Goal: Task Accomplishment & Management: Manage account settings

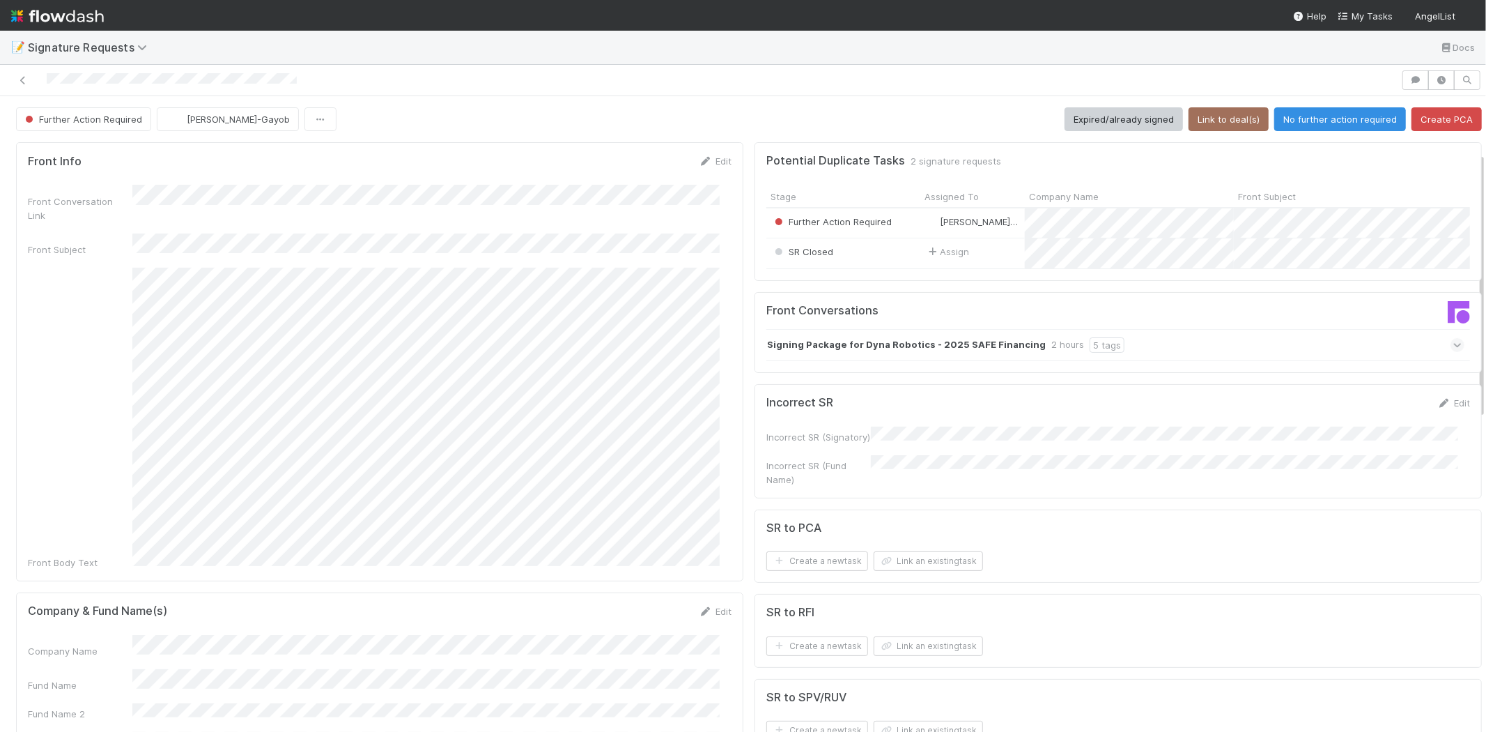
scroll to position [309, 0]
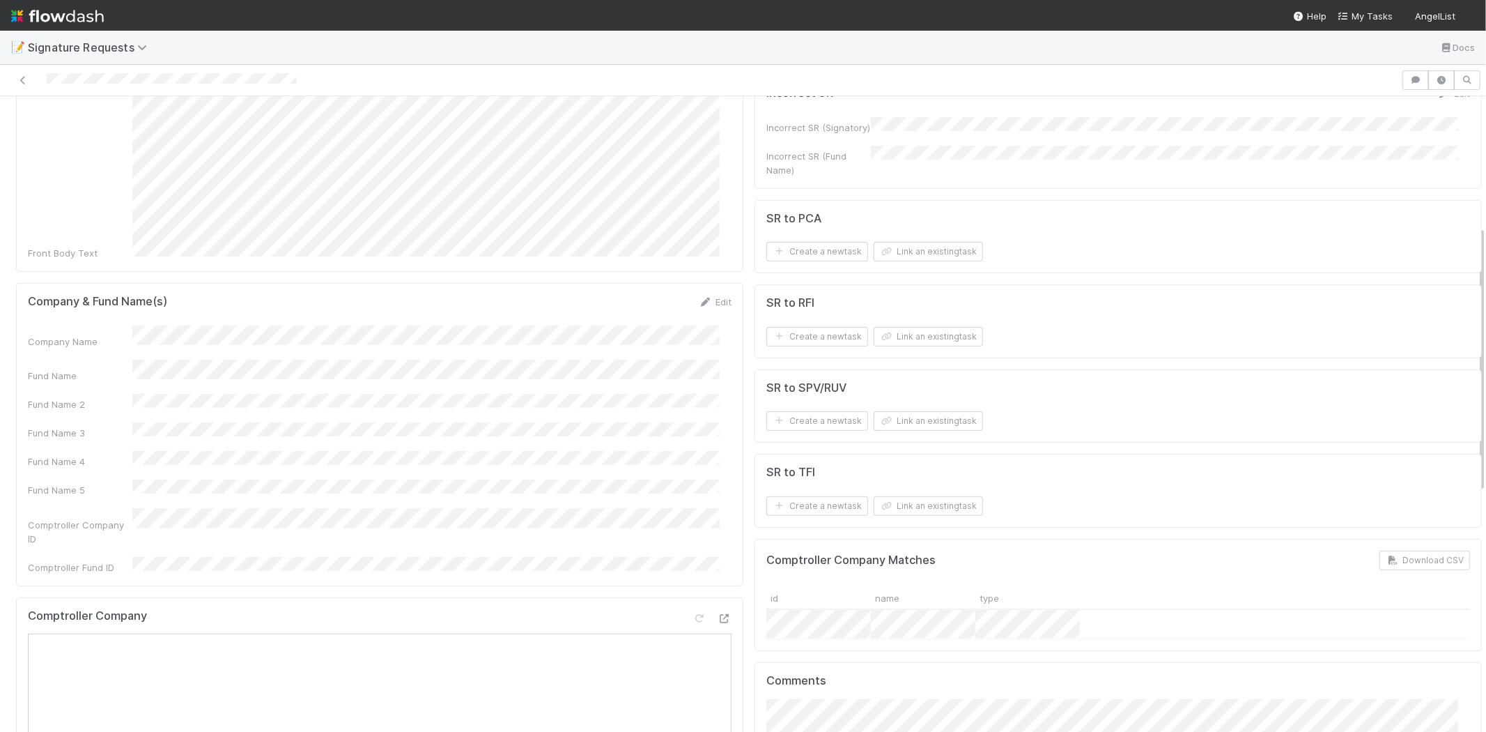
click at [711, 295] on div "Edit" at bounding box center [715, 302] width 33 height 14
click at [714, 296] on link "Edit" at bounding box center [715, 301] width 33 height 11
click at [89, 374] on div "Fund Name" at bounding box center [380, 387] width 704 height 27
click at [0, 331] on html "📝 Signature Requests Docs Further Action Required Loraine Pati-Gayob Expired/al…" at bounding box center [743, 366] width 1486 height 732
click at [654, 295] on button "Save" at bounding box center [658, 307] width 40 height 24
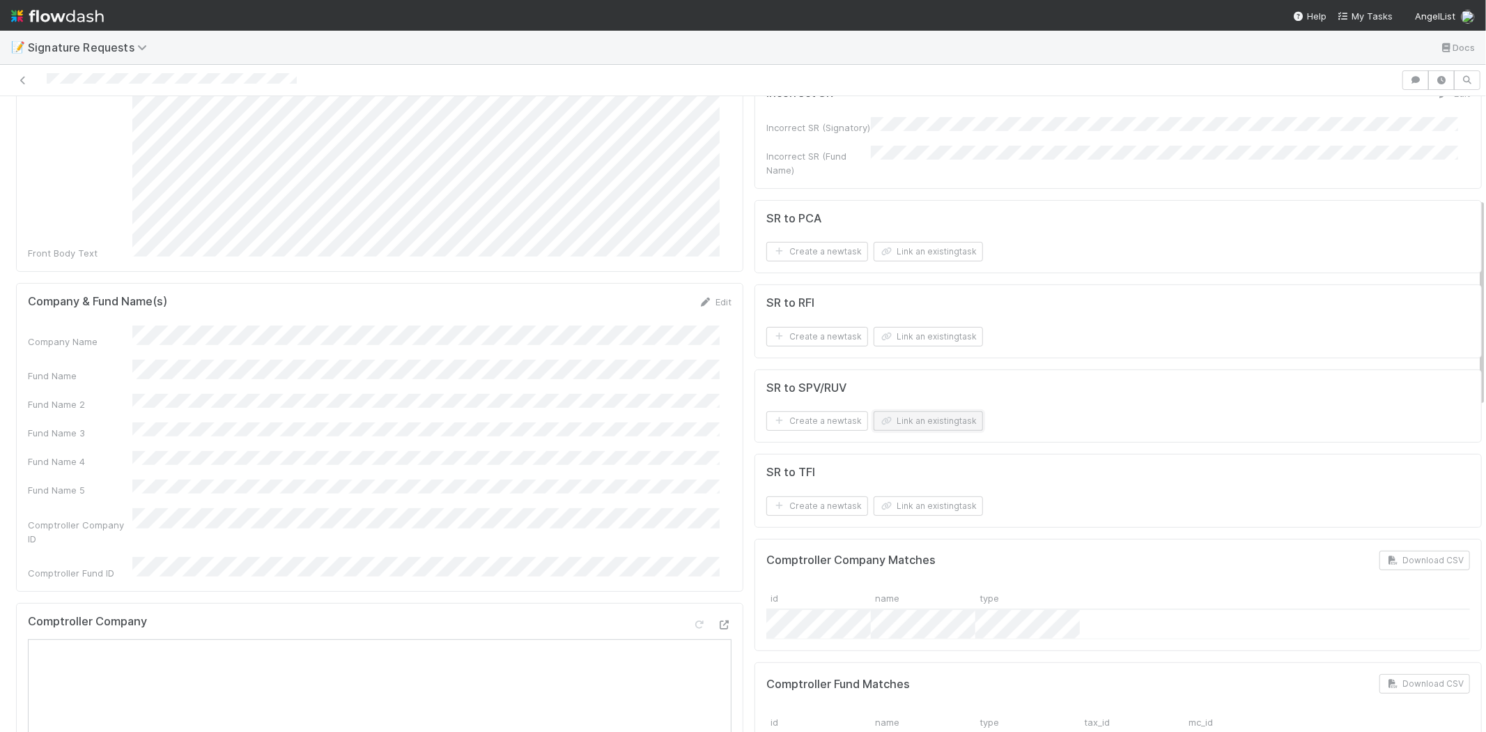
click at [917, 429] on button "Link an existing task" at bounding box center [928, 421] width 109 height 20
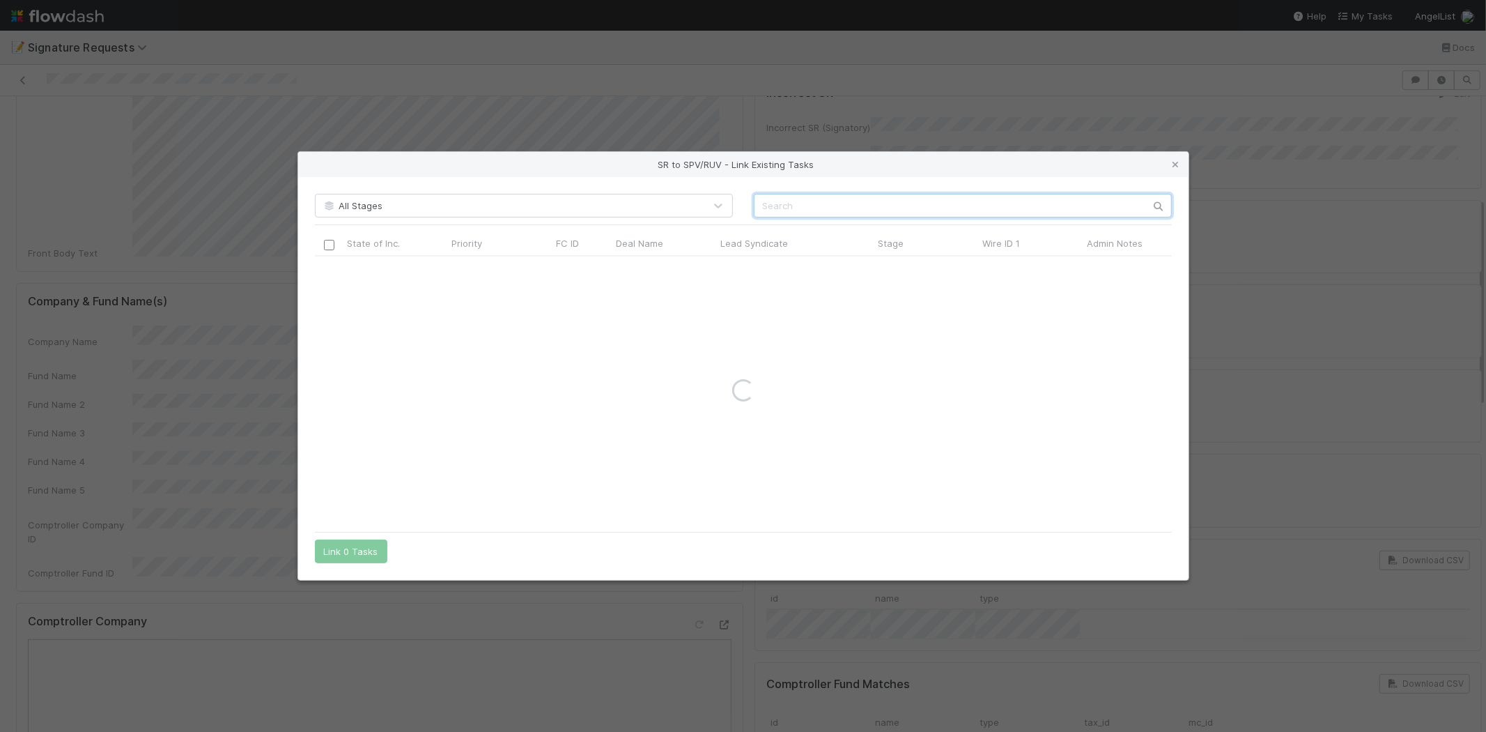
click at [831, 203] on input "text" at bounding box center [963, 206] width 418 height 24
paste input "57452"
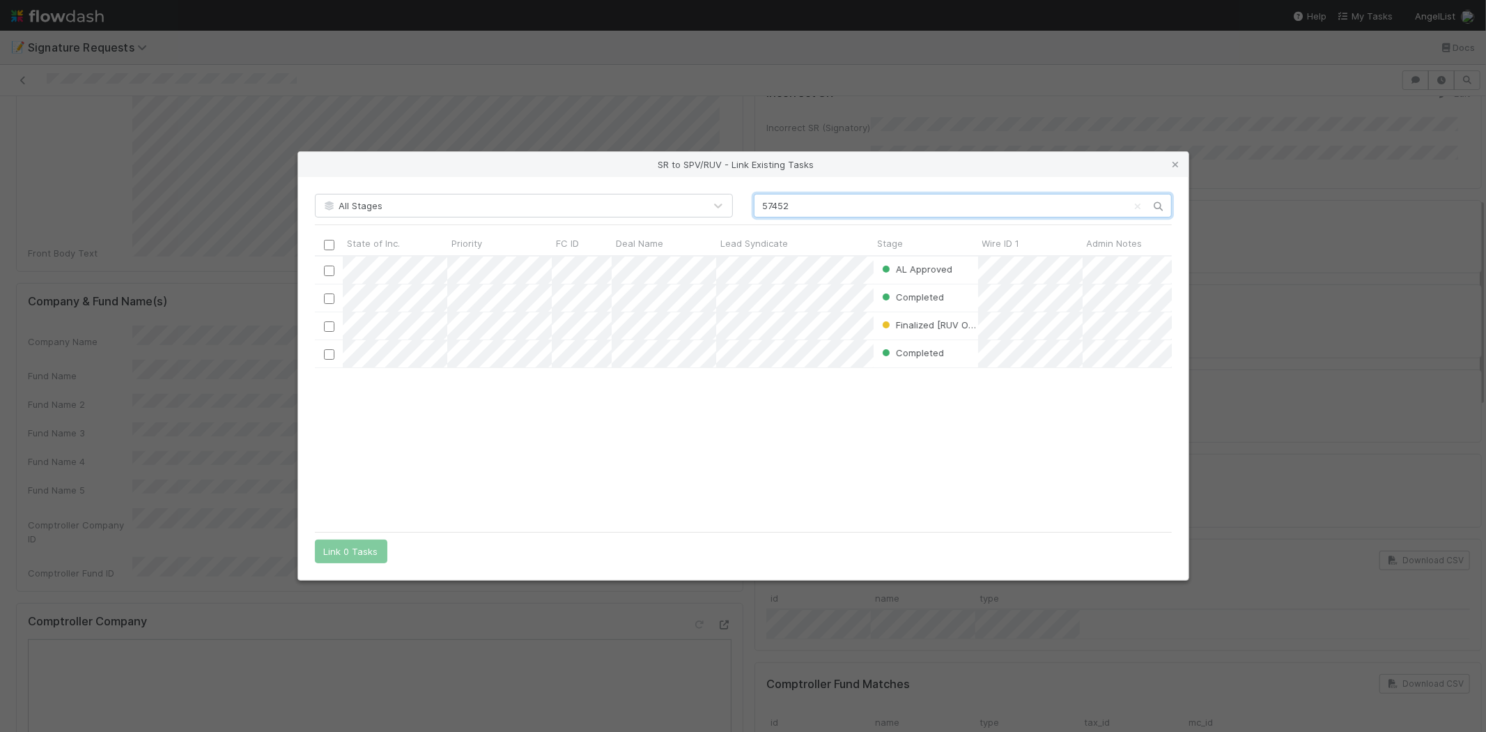
scroll to position [256, 845]
type input "57452"
click at [658, 411] on div "AL Approved Amy Saks 7/24/25, 7:06:54 AM 7/24/25, 8:00:55 AM Completed Jeremy N…" at bounding box center [743, 390] width 857 height 268
click at [326, 272] on input "checkbox" at bounding box center [328, 271] width 10 height 10
click at [407, 456] on div "AL Approved Amy Saks 7/24/25, 7:06:54 AM 7/24/25, 8:00:55 AM Completed Jeremy N…" at bounding box center [743, 390] width 857 height 268
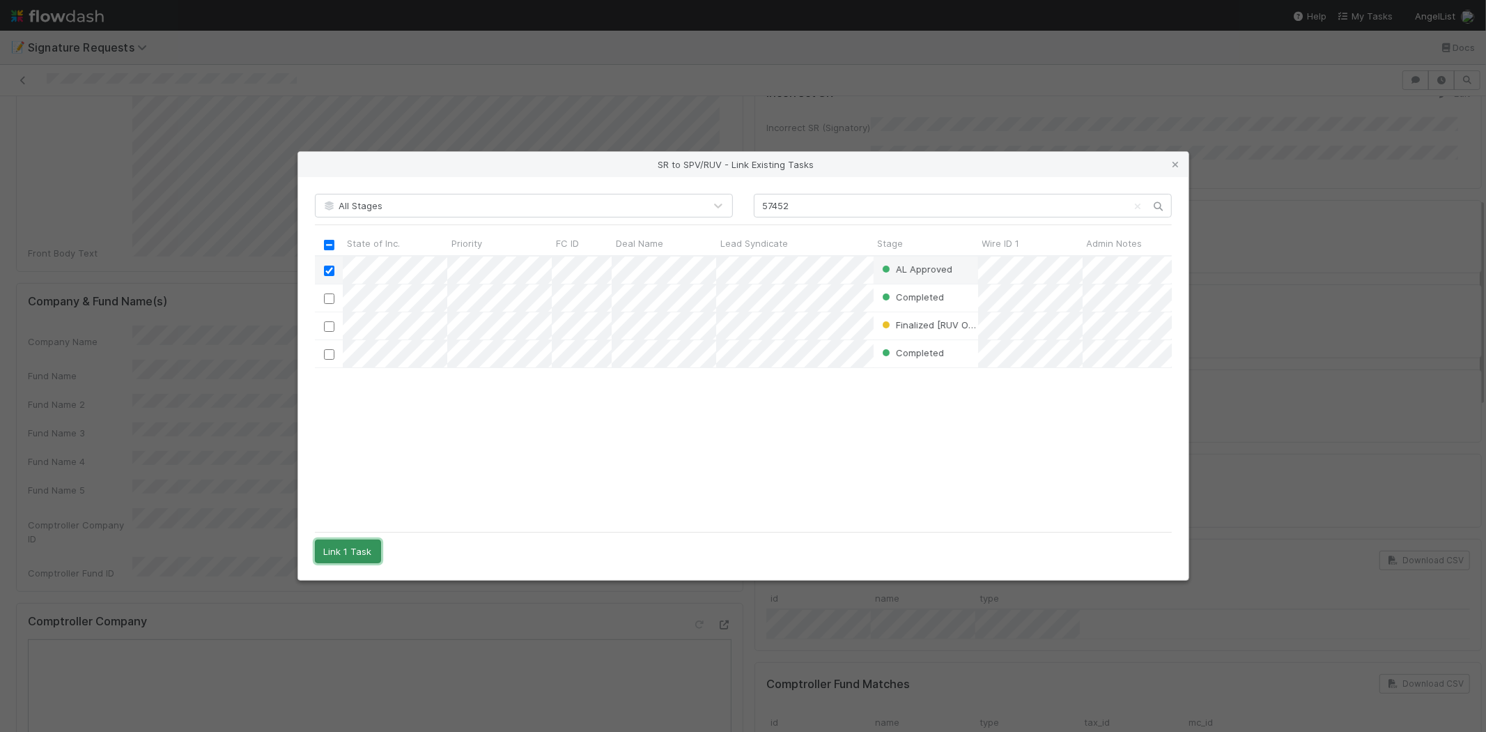
click at [346, 553] on button "Link 1 Task" at bounding box center [348, 551] width 66 height 24
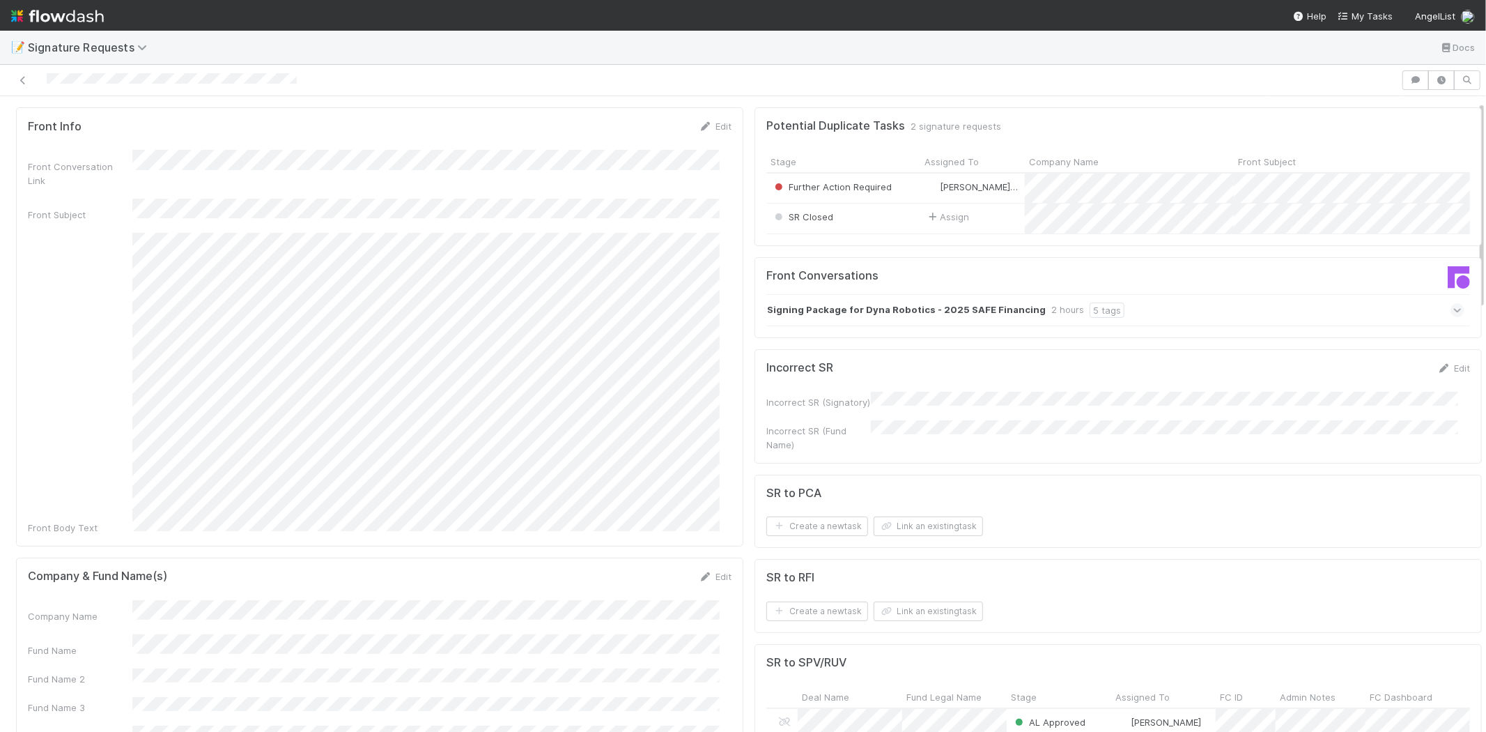
scroll to position [0, 0]
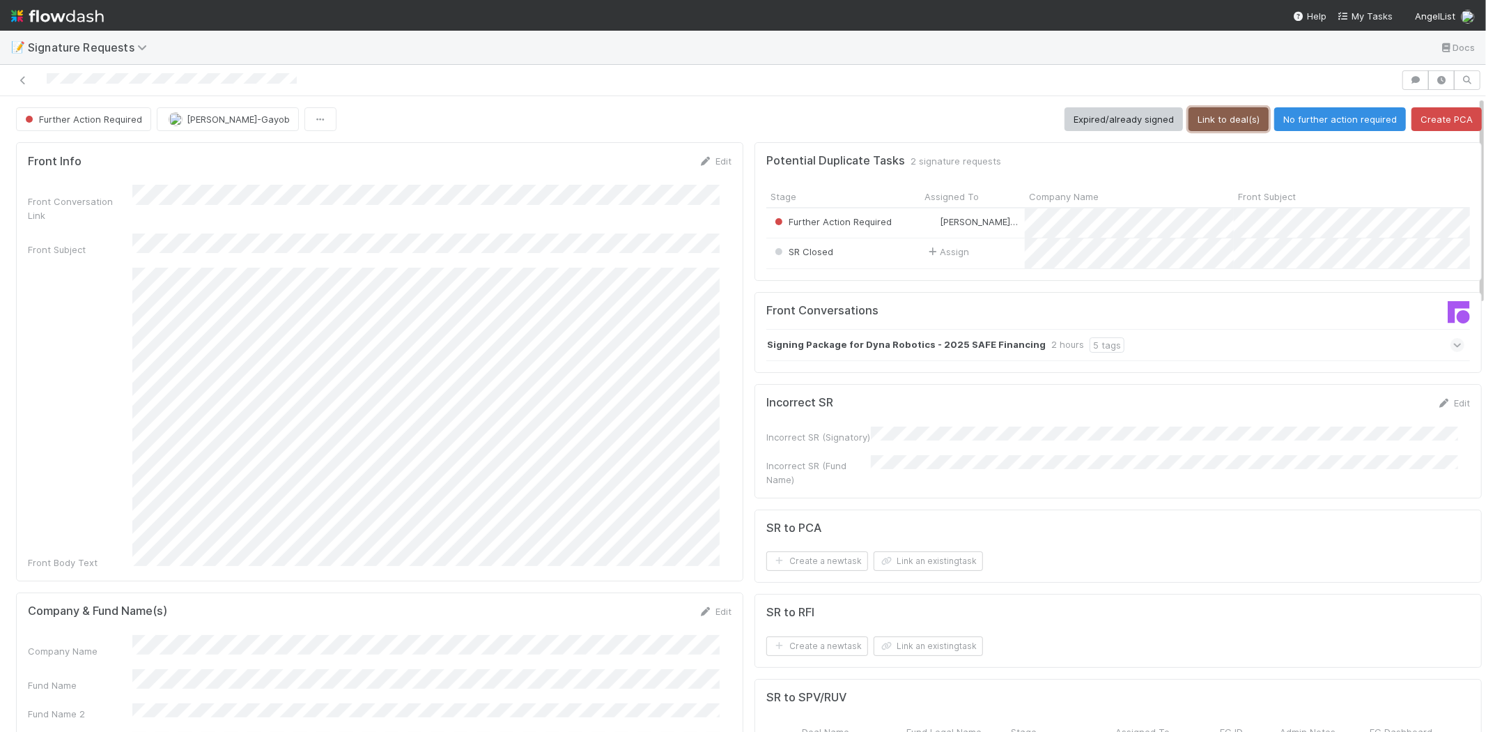
click at [1236, 120] on button "Link to deal(s)" at bounding box center [1229, 119] width 80 height 24
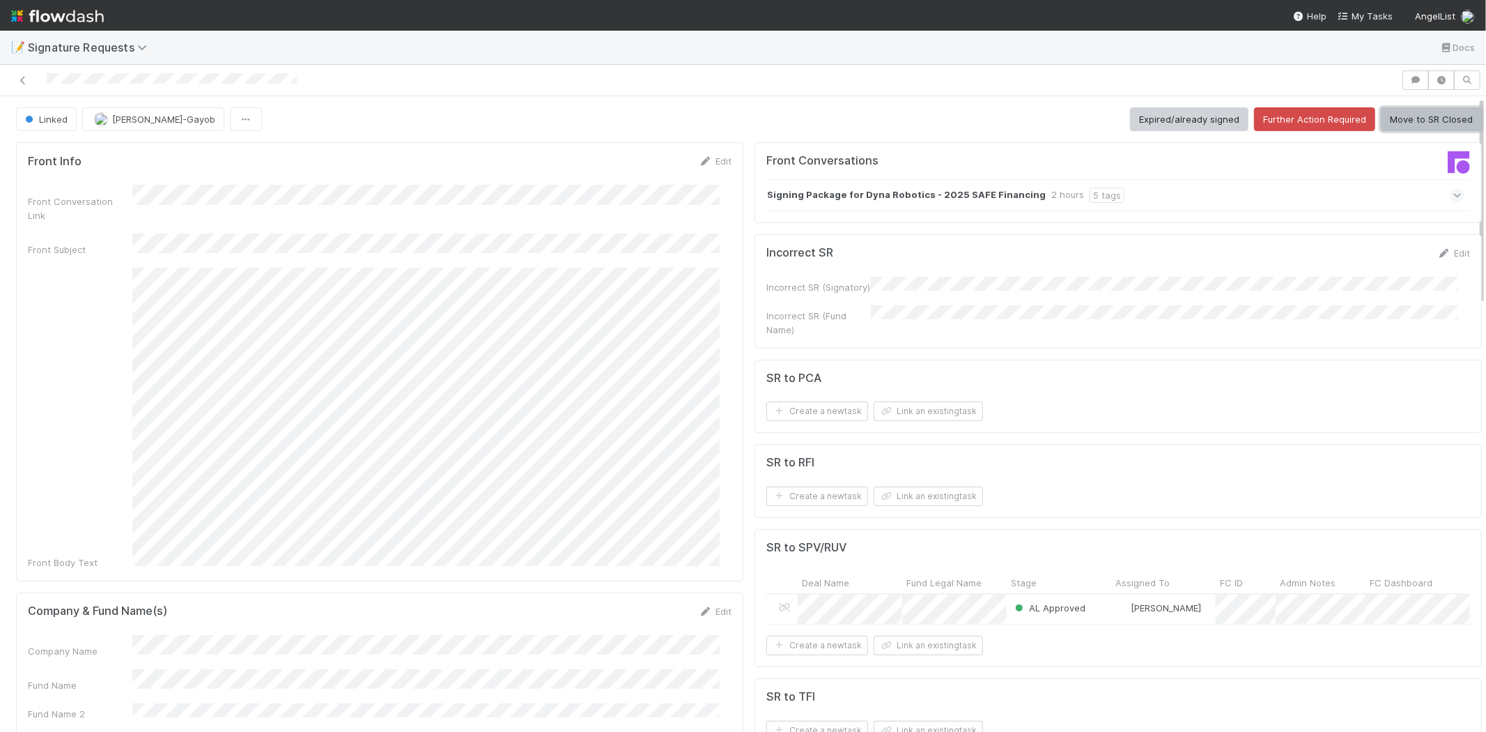
click at [1410, 109] on button "Move to SR Closed" at bounding box center [1431, 119] width 101 height 24
click at [1403, 116] on button "Move to SR Closed" at bounding box center [1431, 119] width 101 height 24
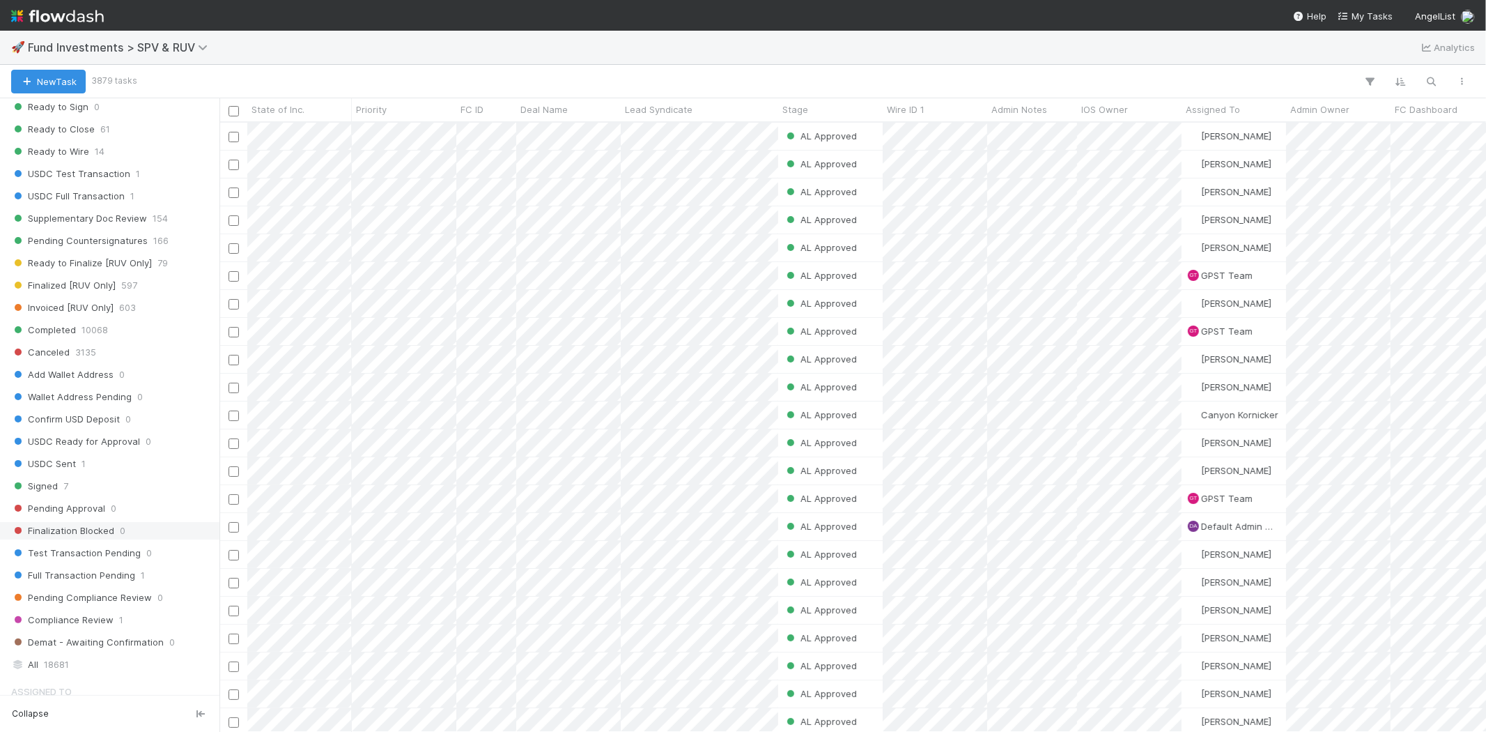
scroll to position [697, 0]
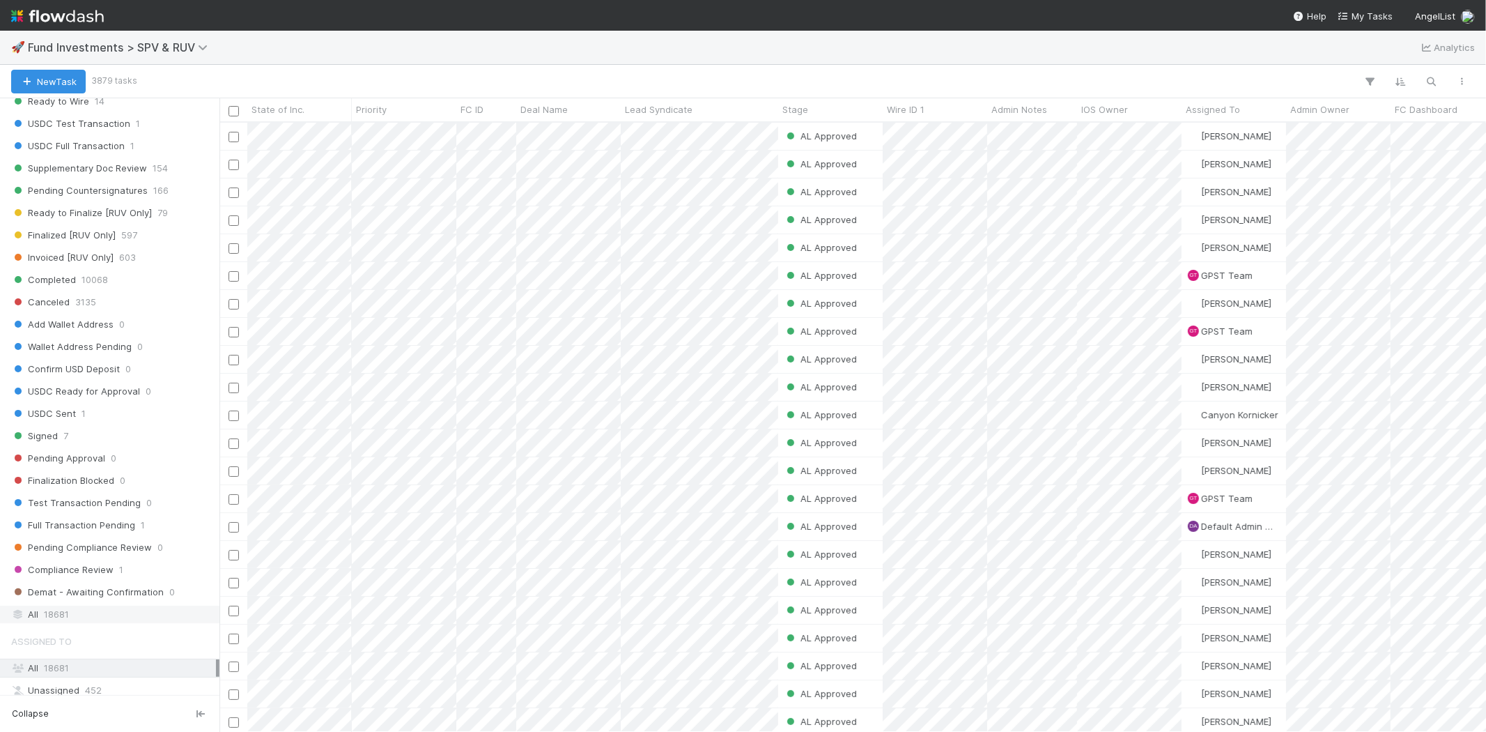
click at [79, 618] on div "All 18681" at bounding box center [113, 614] width 205 height 17
click at [1431, 80] on icon "button" at bounding box center [1432, 81] width 14 height 13
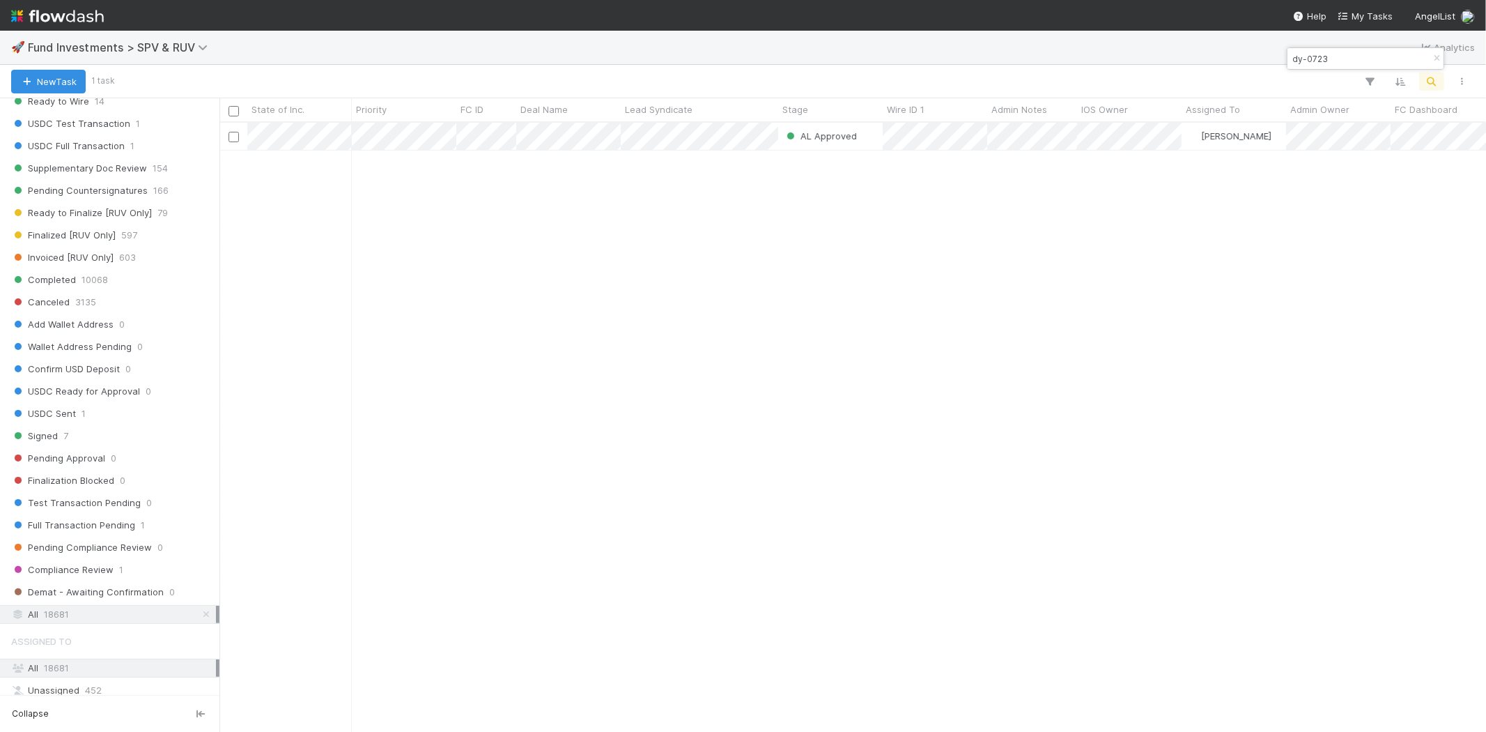
type input "dy-0723"
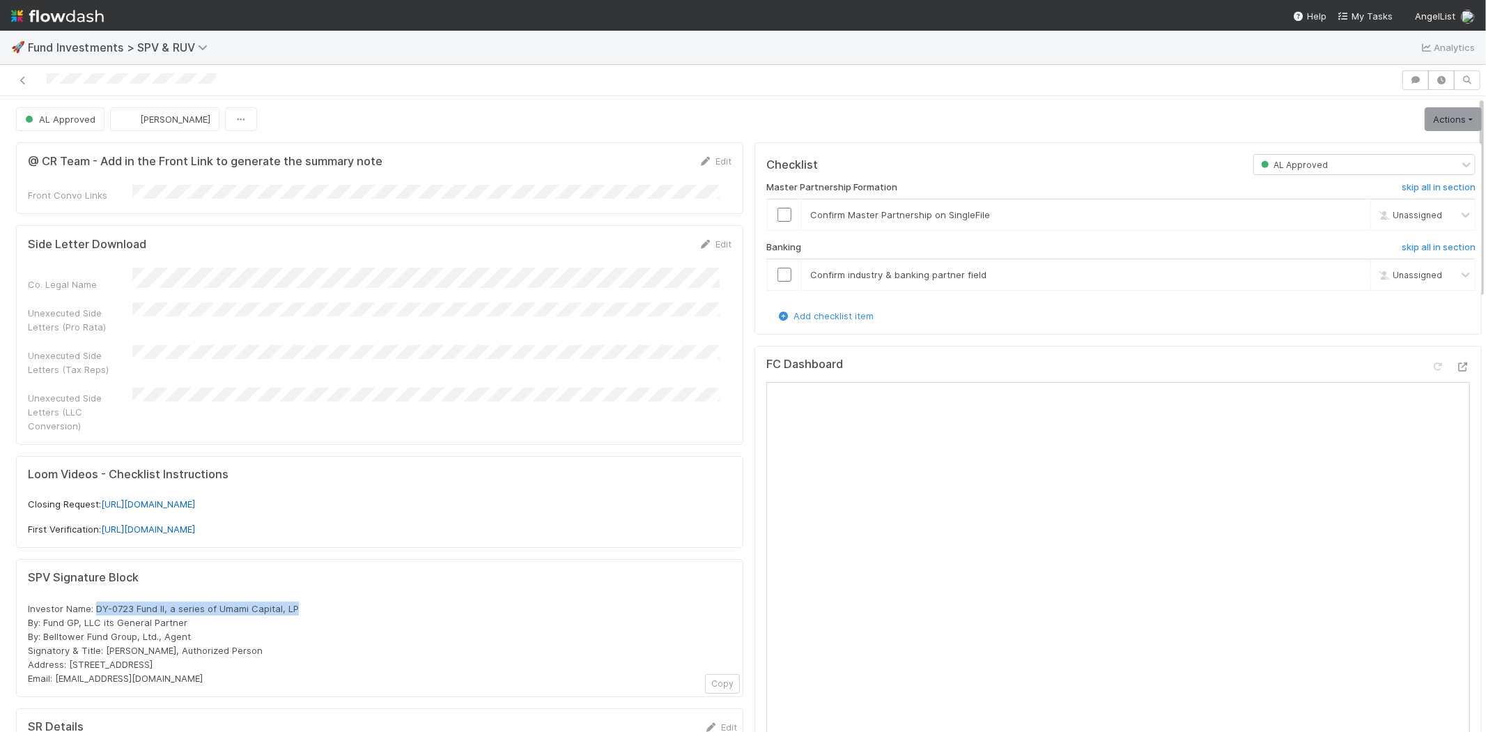
drag, startPoint x: 96, startPoint y: 591, endPoint x: 318, endPoint y: 580, distance: 221.9
click at [317, 580] on div "SPV Signature Block Investor Name: DY-0723 Fund II, a series of Umami Capital, …" at bounding box center [380, 628] width 704 height 114
copy span "DY-0723 Fund II, a series of Umami Capital, LP"
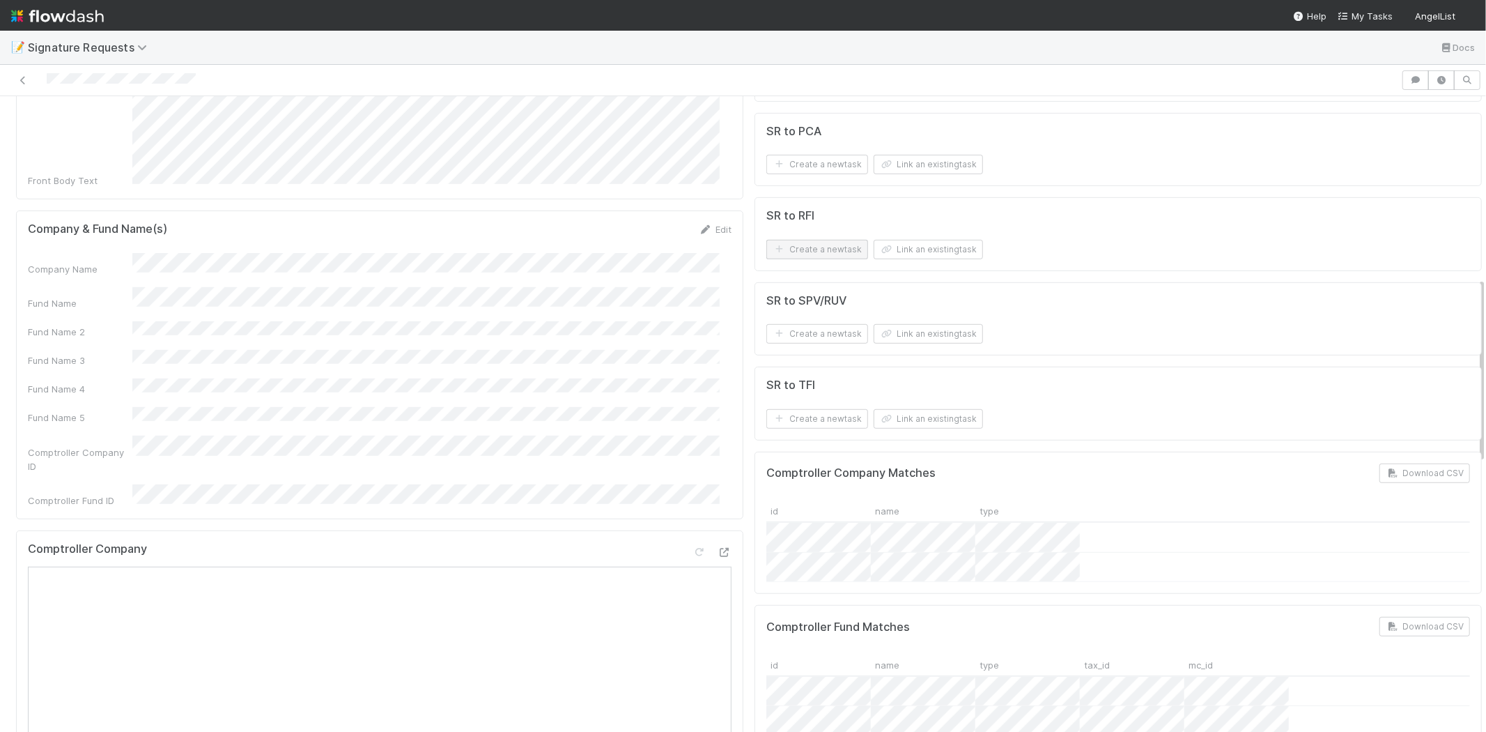
scroll to position [464, 0]
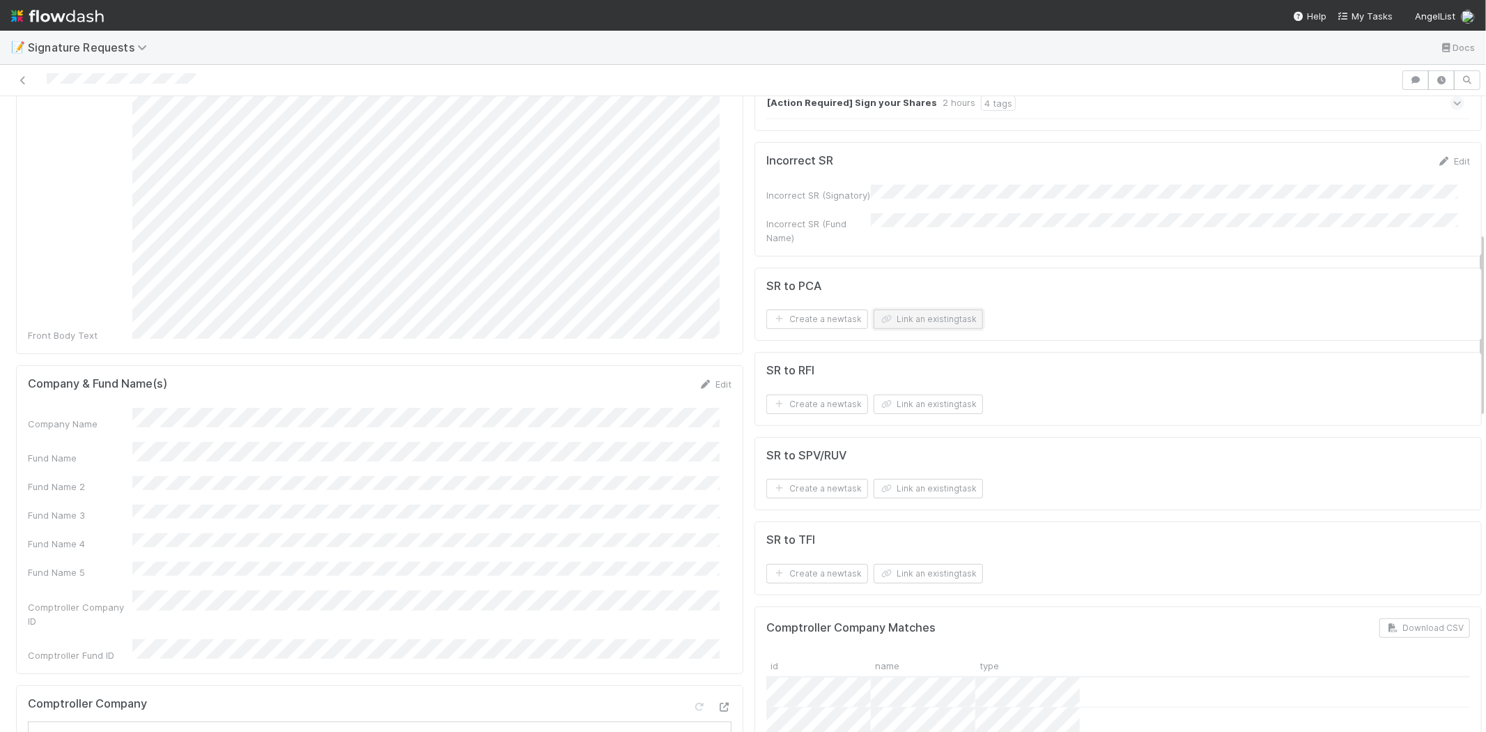
click at [924, 314] on button "Link an existing task" at bounding box center [928, 319] width 109 height 20
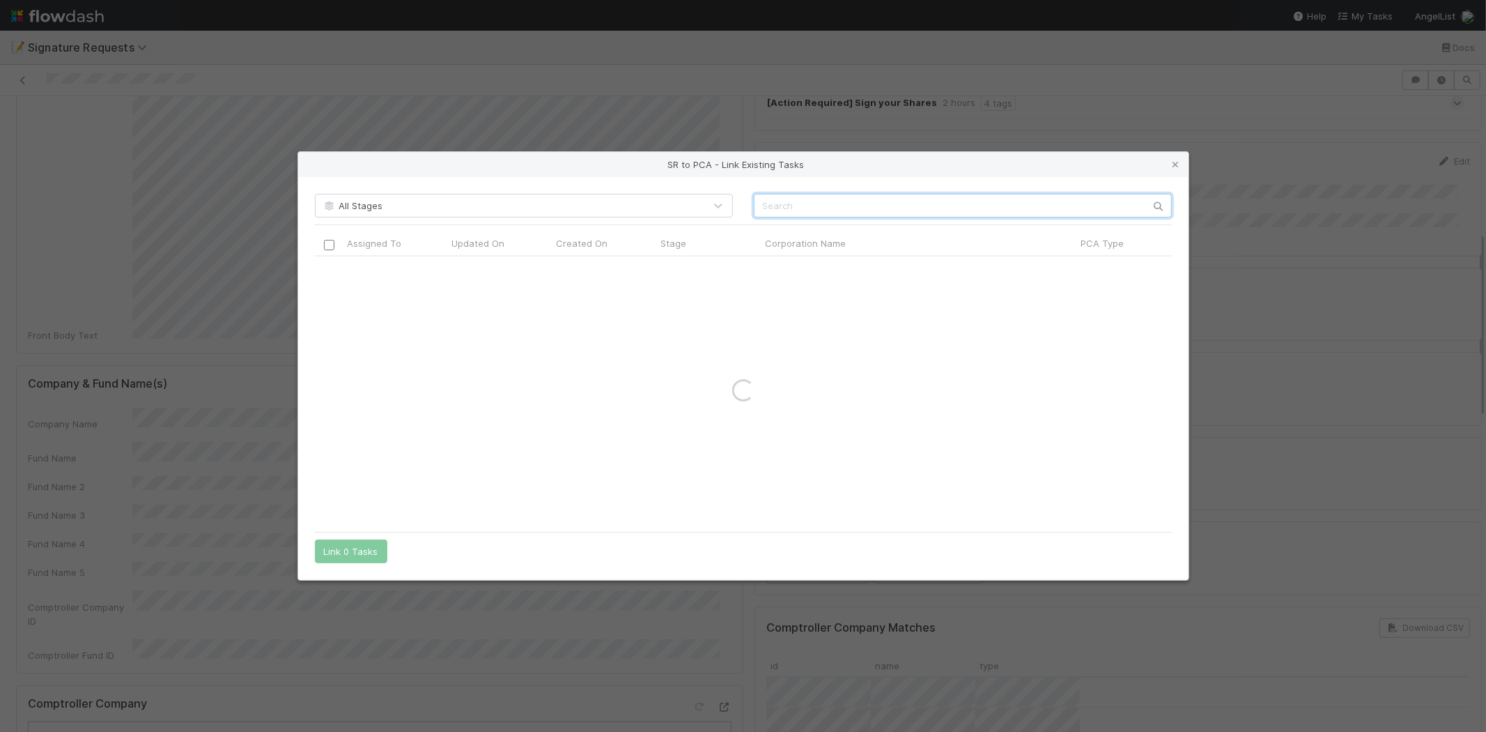
click at [781, 206] on input "text" at bounding box center [963, 206] width 418 height 24
click at [796, 203] on input "text" at bounding box center [963, 206] width 418 height 24
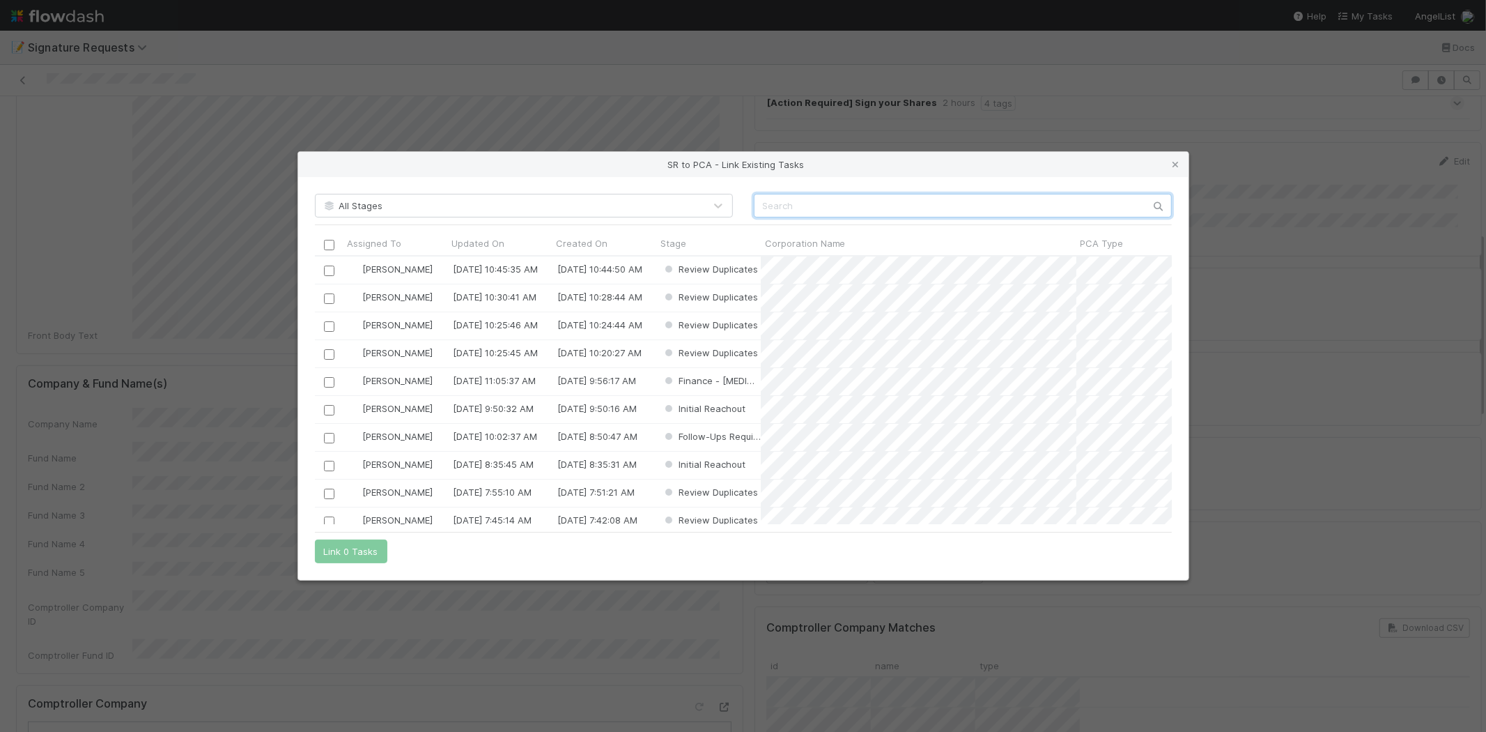
click at [796, 203] on input "text" at bounding box center [963, 206] width 418 height 24
paste input "Sieve"
click at [806, 212] on input "Sieve" at bounding box center [963, 206] width 418 height 24
click at [795, 210] on input "Sieve" at bounding box center [963, 206] width 418 height 24
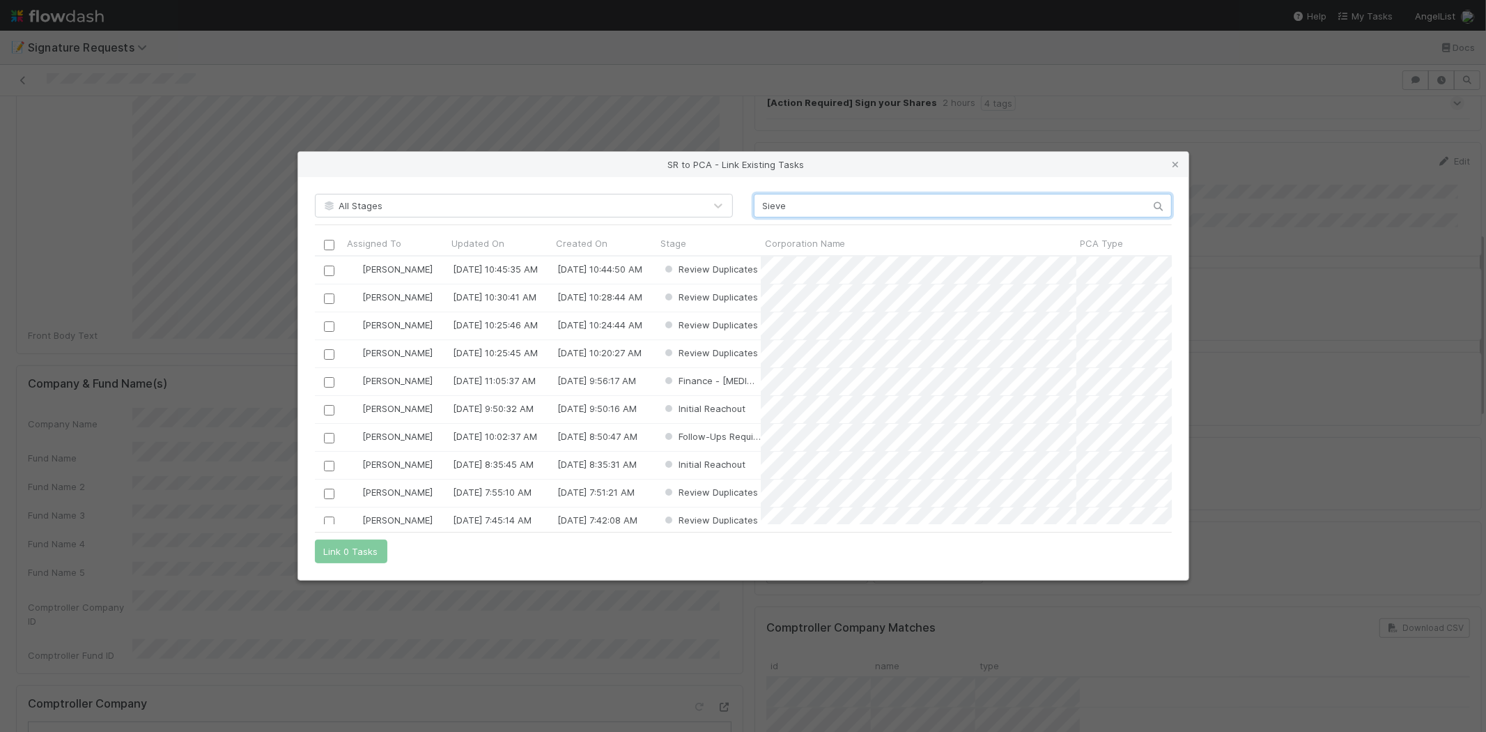
paste input "text"
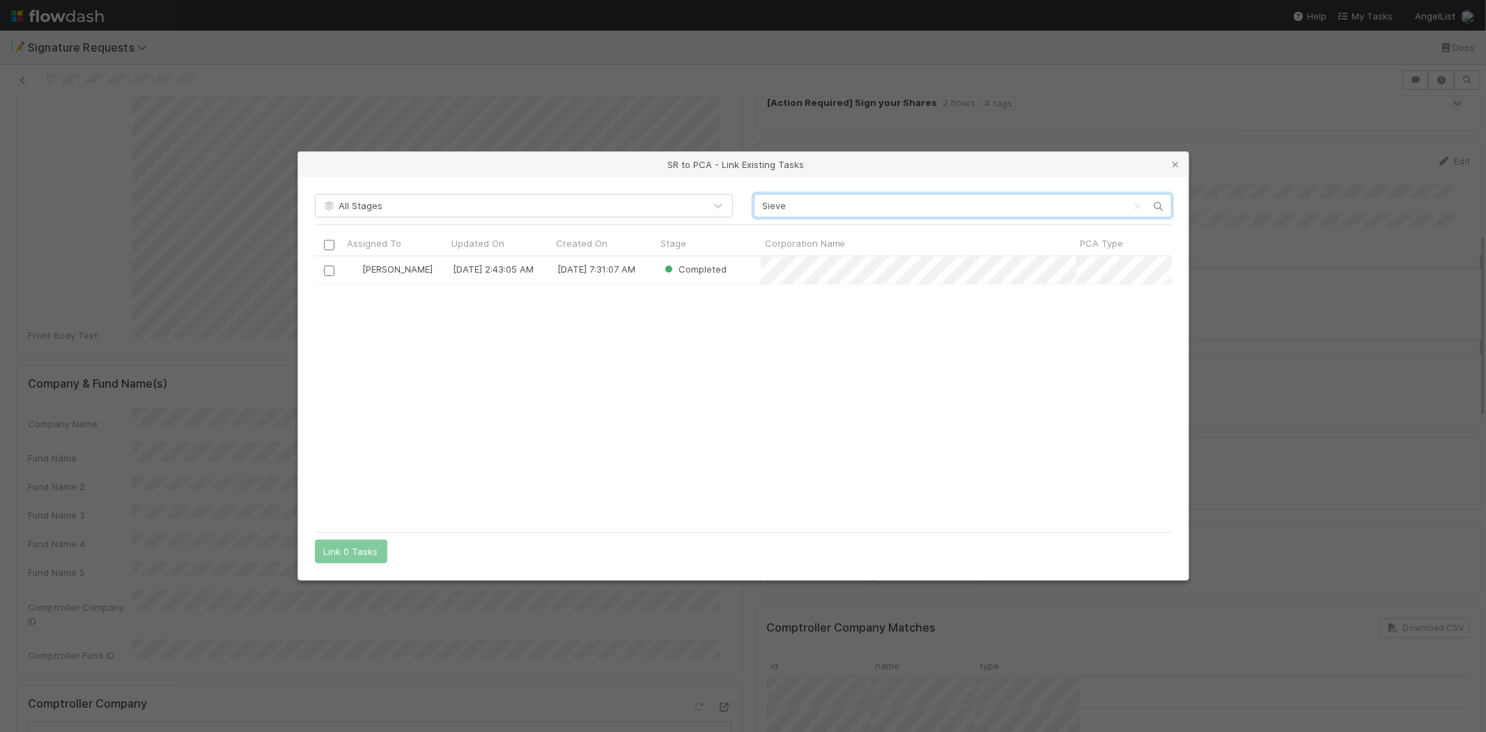
scroll to position [256, 845]
type input "Sieve"
click at [596, 370] on div "Zach Byers 7/12/25, 2:43:05 AM 6/25/25, 7:31:07 AM Completed" at bounding box center [743, 390] width 857 height 268
click at [1174, 164] on icon at bounding box center [1176, 164] width 14 height 9
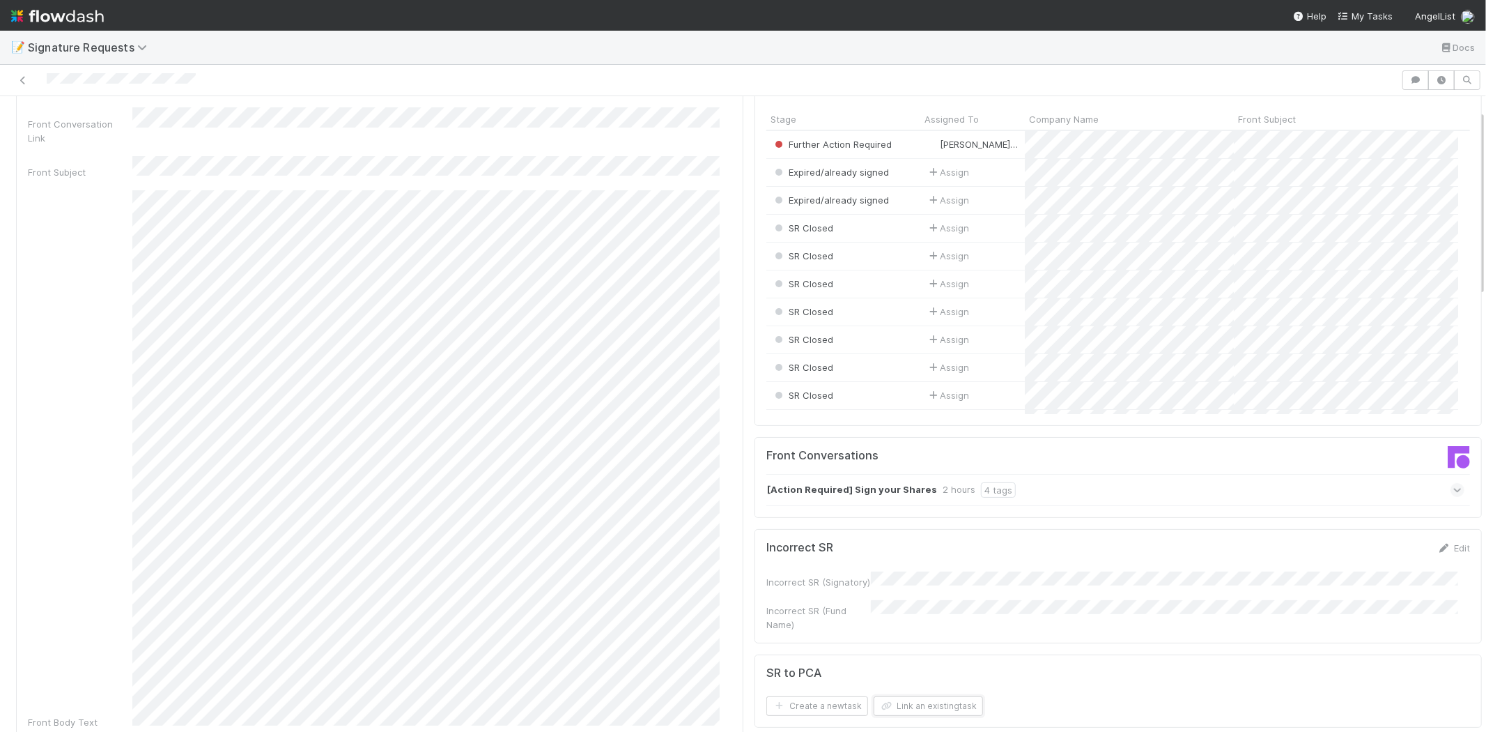
scroll to position [0, 0]
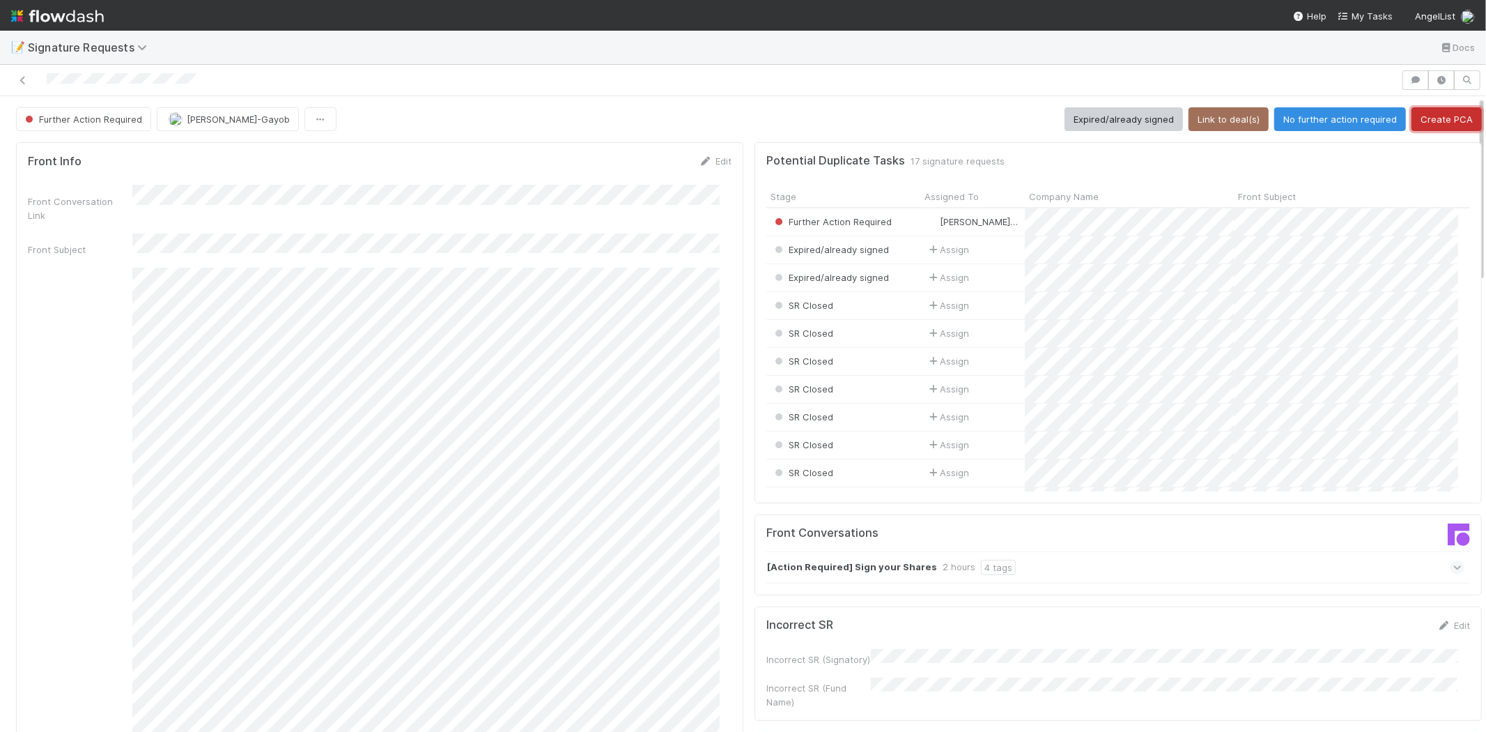
click at [1412, 118] on button "Create PCA" at bounding box center [1447, 119] width 70 height 24
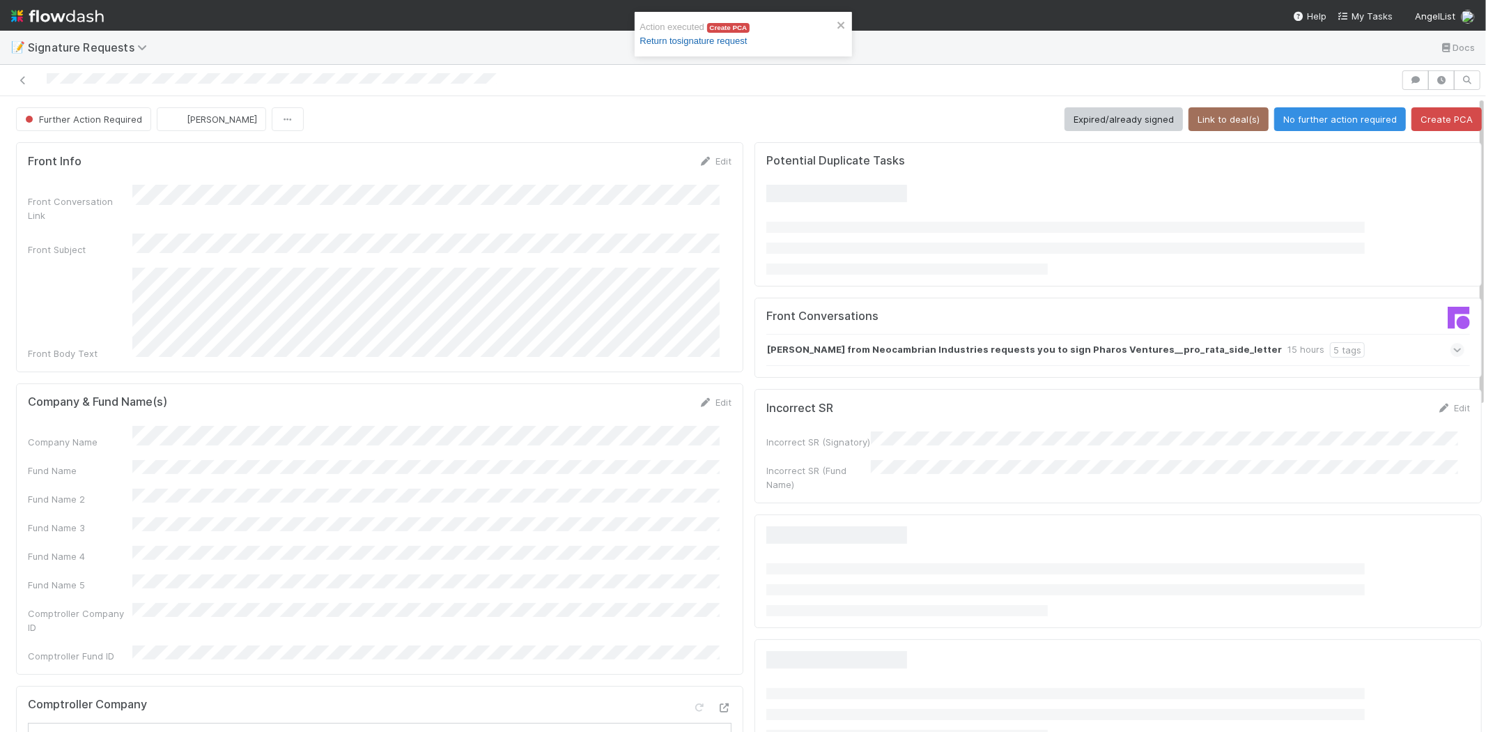
click at [705, 42] on link "Return to signature request" at bounding box center [693, 41] width 107 height 10
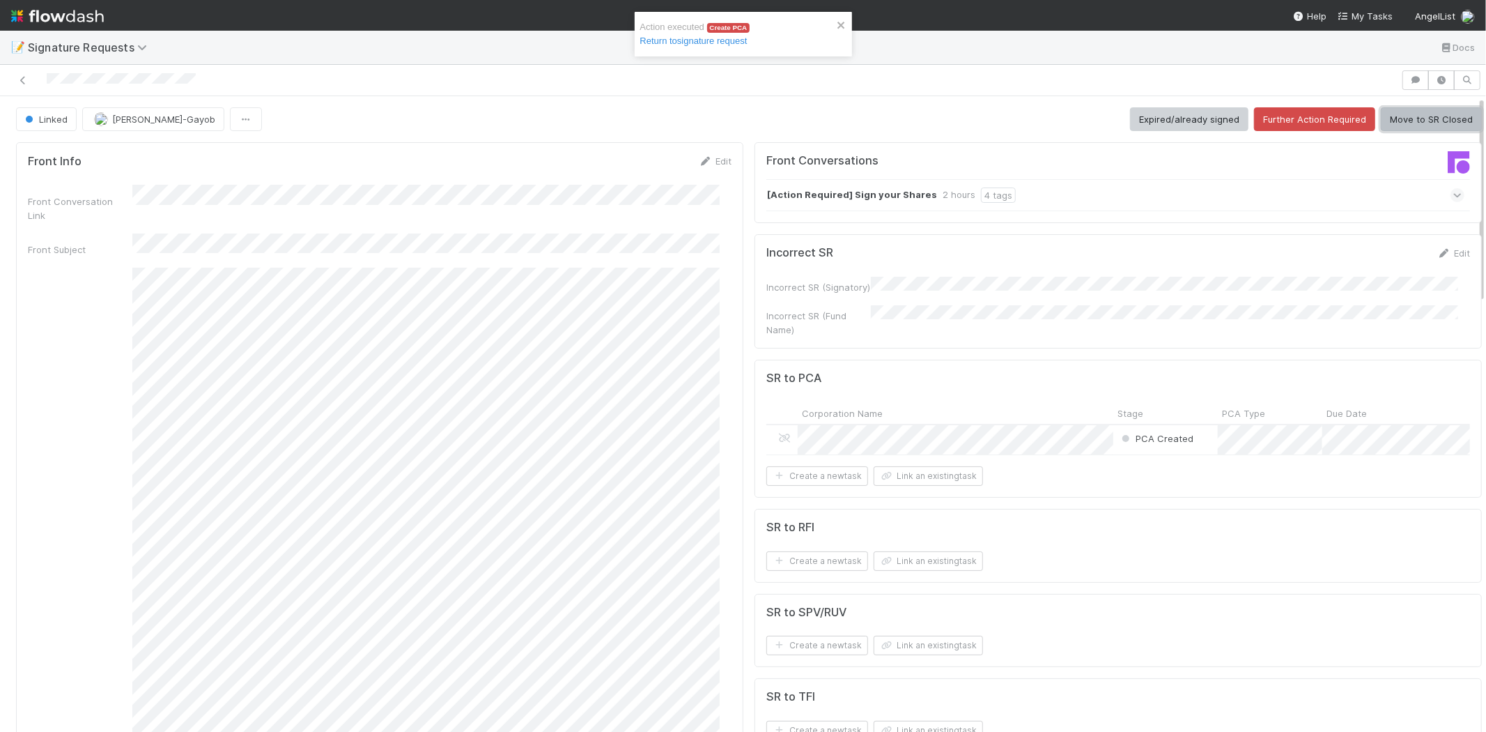
click at [1394, 120] on button "Move to SR Closed" at bounding box center [1431, 119] width 101 height 24
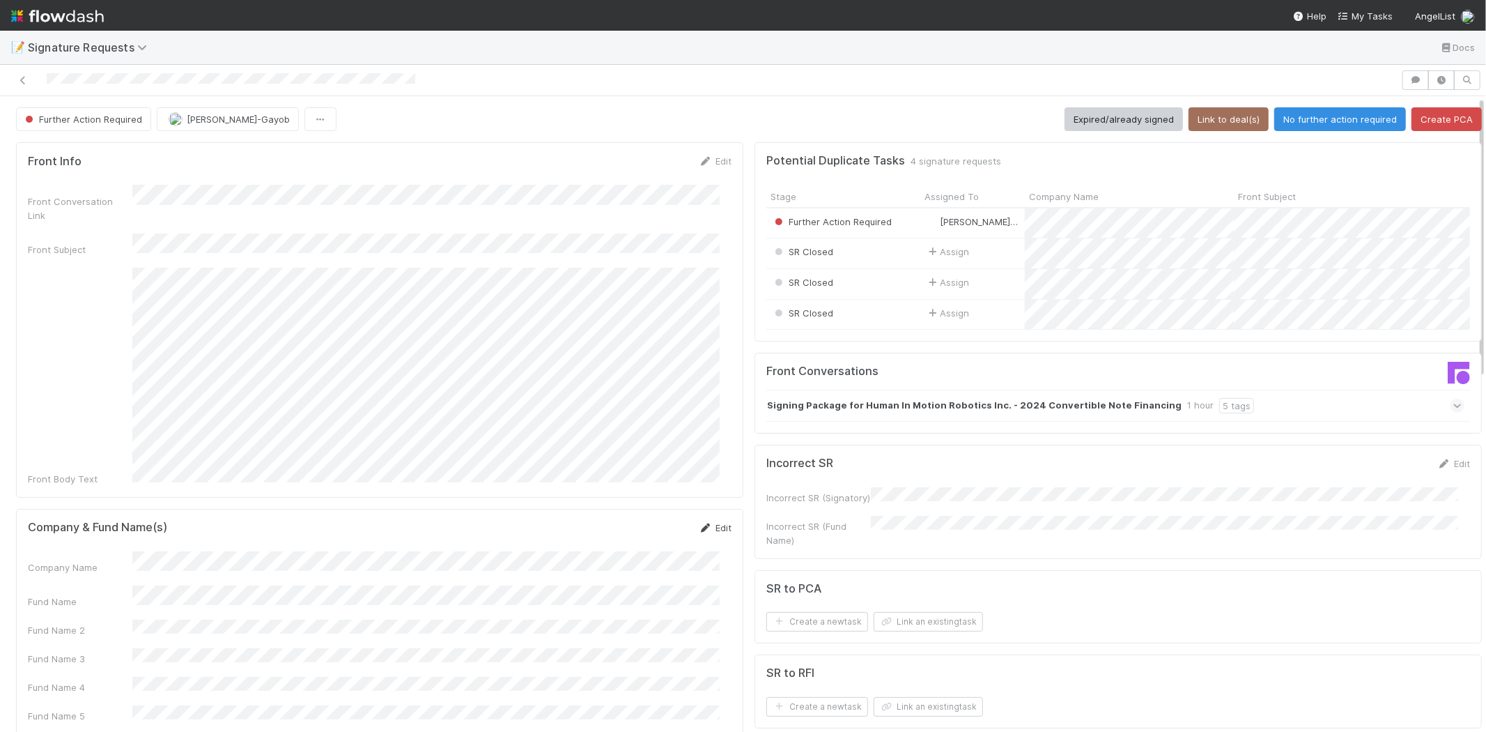
click at [711, 522] on link "Edit" at bounding box center [715, 527] width 33 height 11
click at [47, 564] on div "Company Name Fund Name Fund Name 2 Fund Name 3 Fund Name 4 Fund Name 5 Comptrol…" at bounding box center [380, 715] width 704 height 309
click at [647, 521] on button "Save" at bounding box center [658, 533] width 40 height 24
click at [898, 624] on button "Link an existing task" at bounding box center [928, 622] width 109 height 20
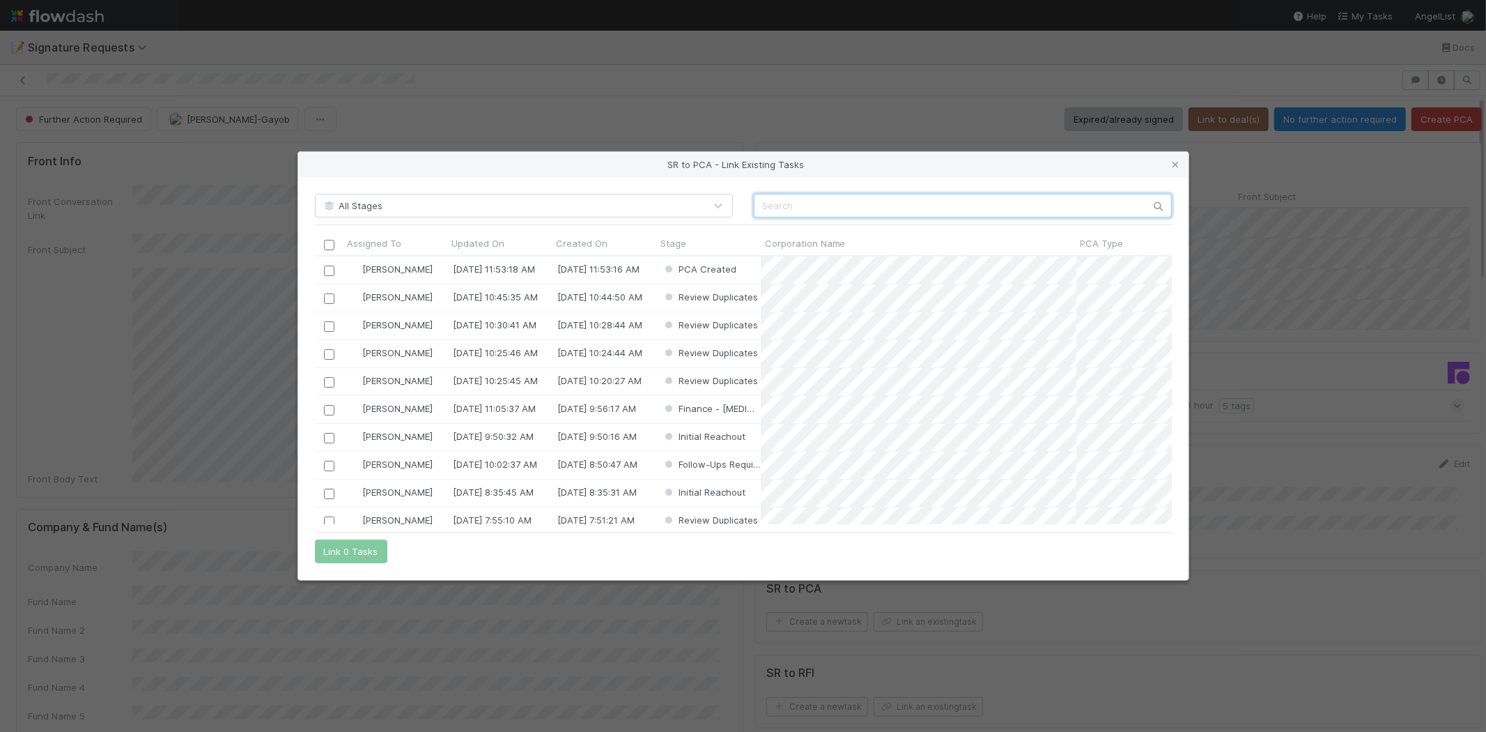
click at [797, 206] on input "text" at bounding box center [963, 206] width 418 height 24
paste input "Human In Motion Robotics"
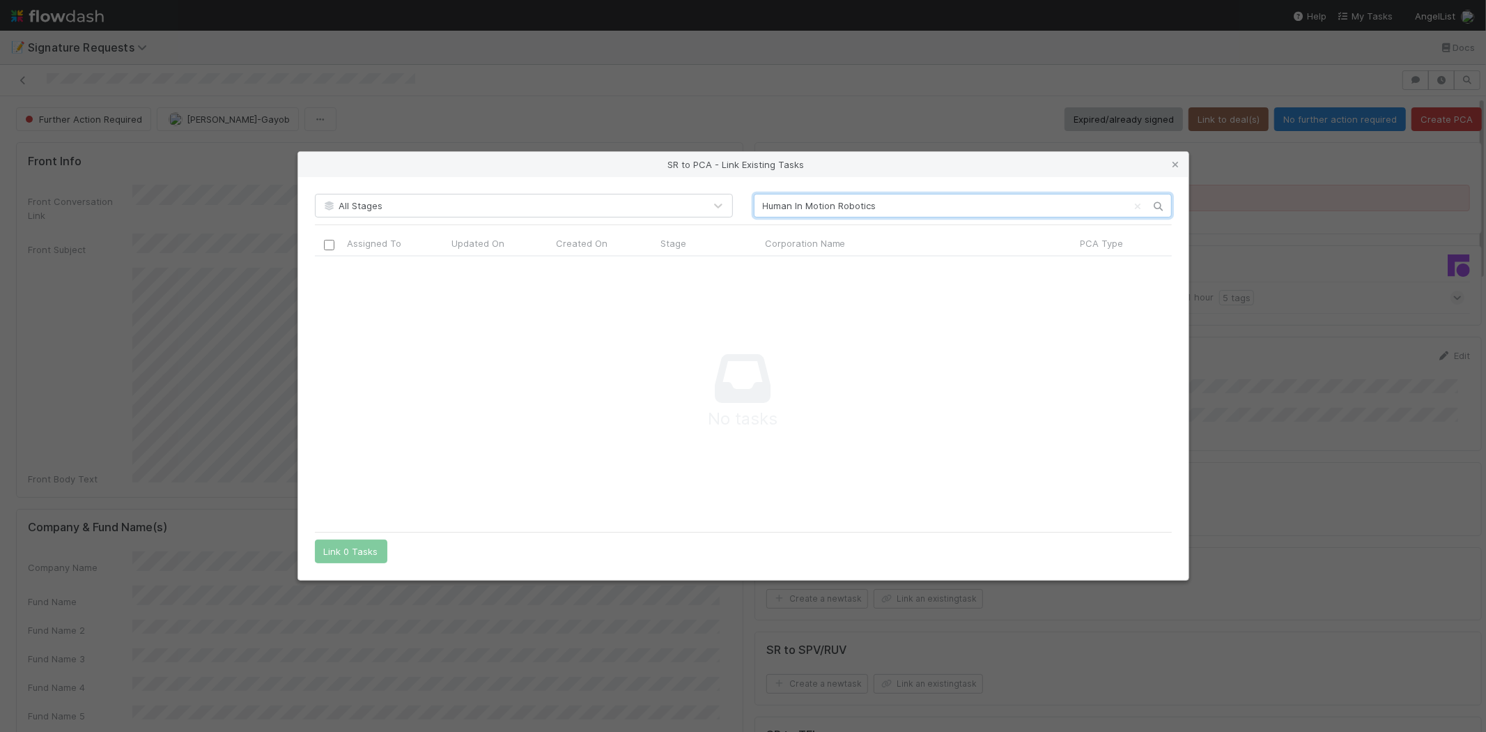
scroll to position [245, 833]
click at [757, 206] on input "Human In Motion Robotics" at bounding box center [963, 206] width 418 height 24
drag, startPoint x: 837, startPoint y: 205, endPoint x: 960, endPoint y: 216, distance: 123.2
click at [960, 216] on input "Human In Motion Robotics" at bounding box center [963, 206] width 418 height 24
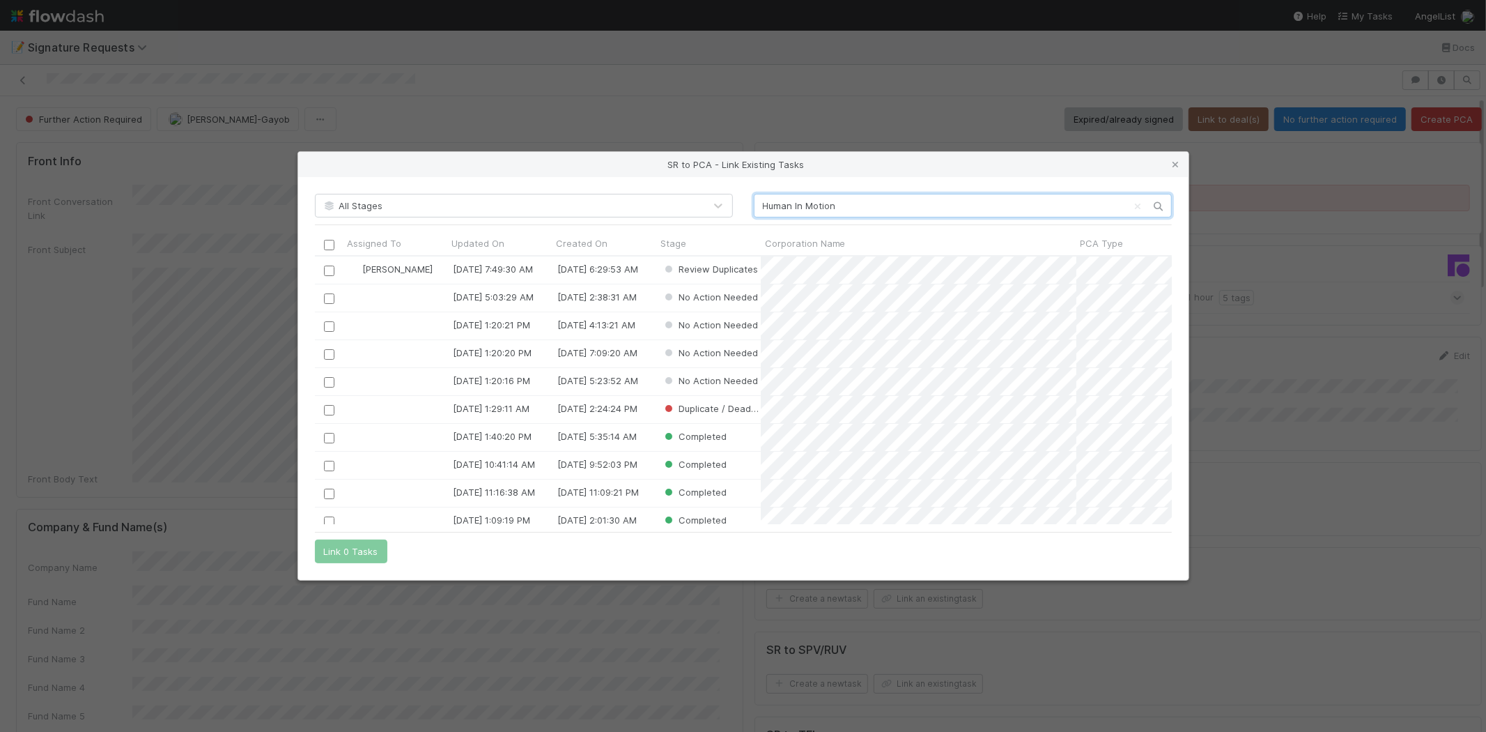
scroll to position [256, 845]
type input "Human In Motion"
click at [326, 272] on input "checkbox" at bounding box center [328, 271] width 10 height 10
click at [364, 546] on button "Link 1 Task" at bounding box center [348, 551] width 66 height 24
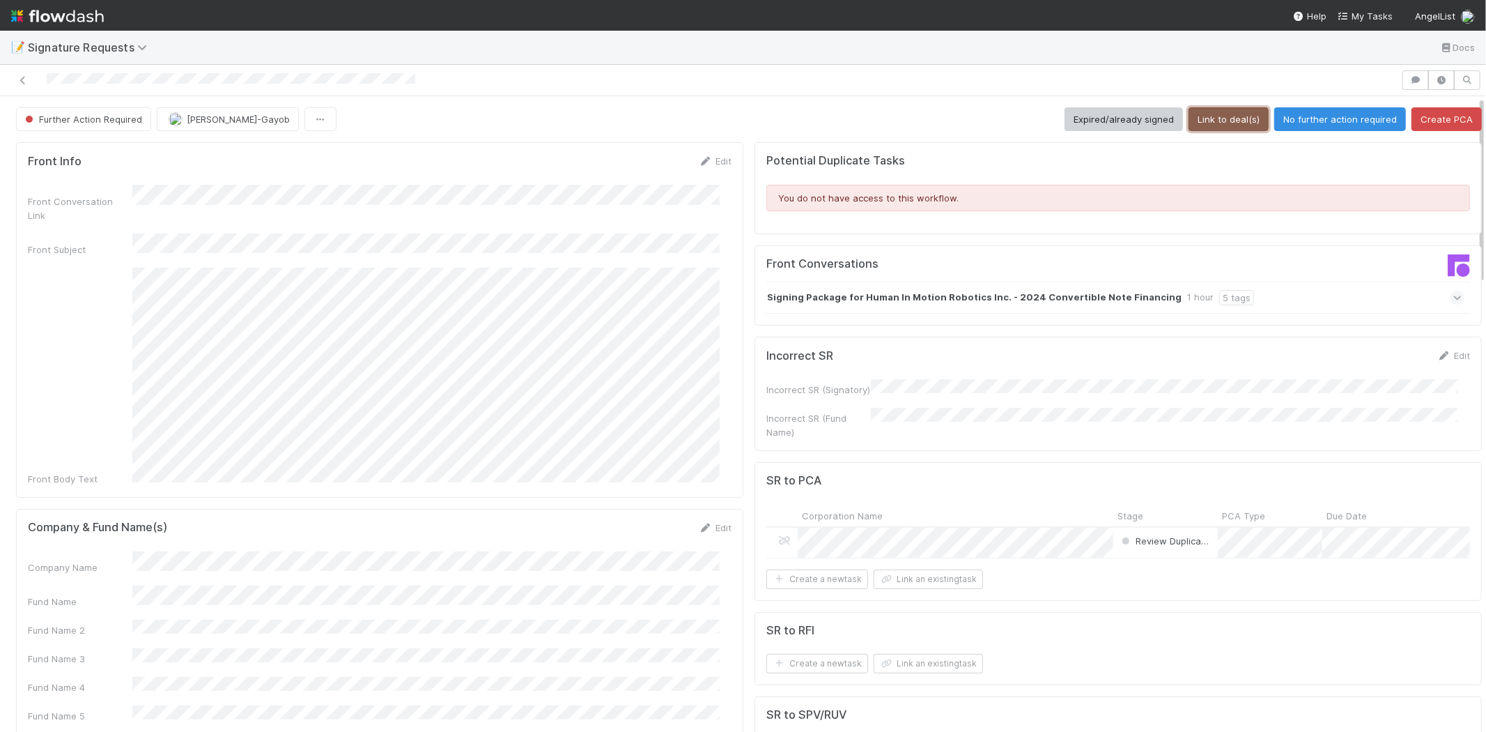
click at [1211, 116] on button "Link to deal(s)" at bounding box center [1229, 119] width 80 height 24
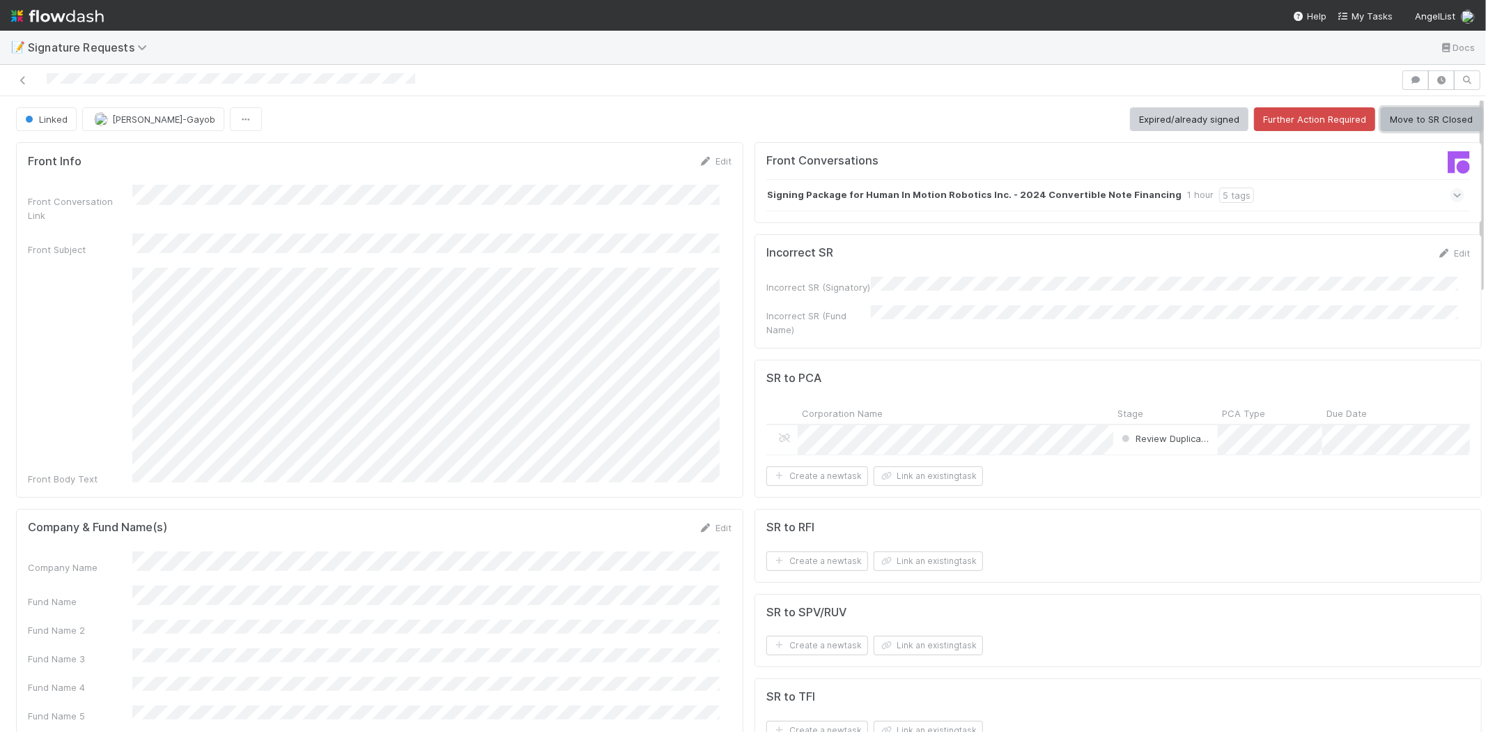
click at [1406, 117] on button "Move to SR Closed" at bounding box center [1431, 119] width 101 height 24
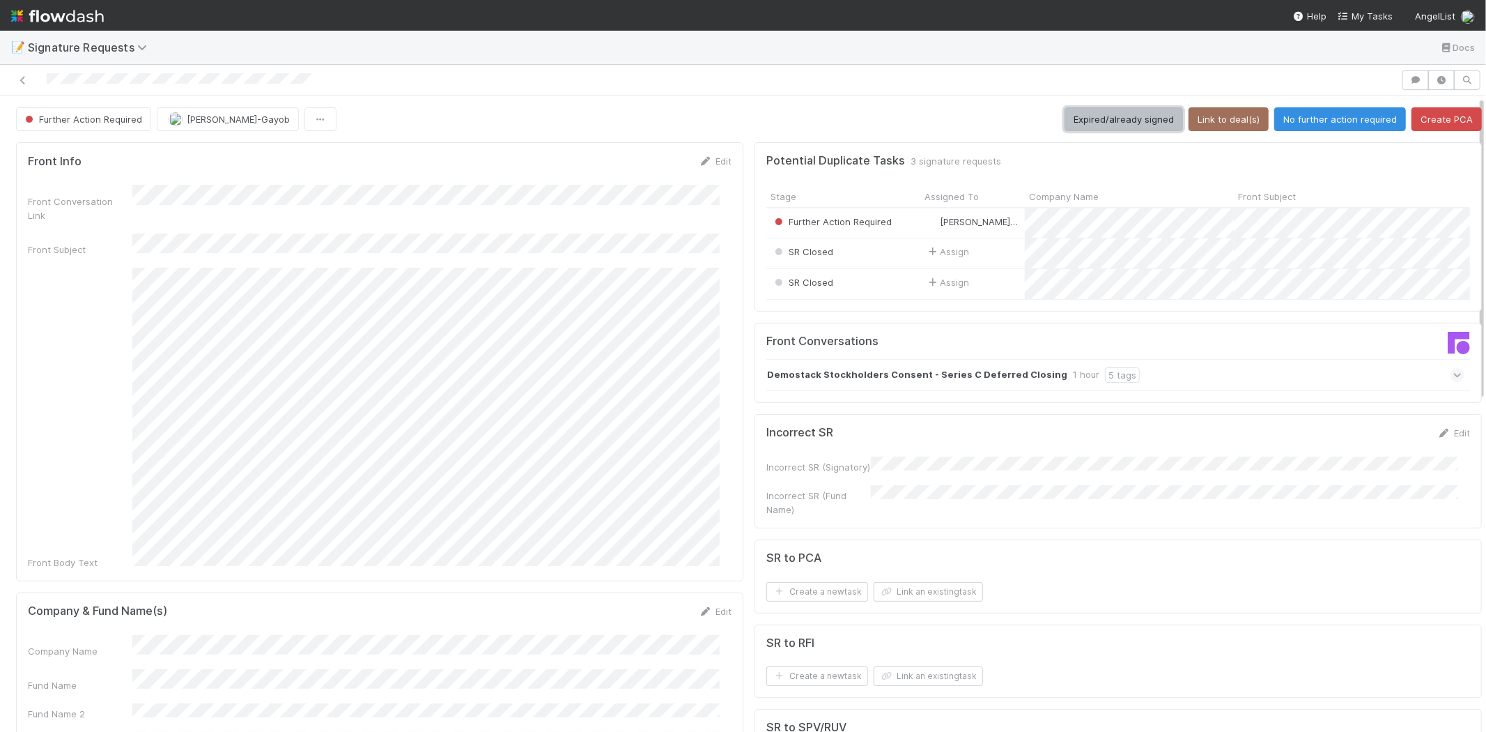
click at [1070, 117] on button "Expired/already signed" at bounding box center [1124, 119] width 118 height 24
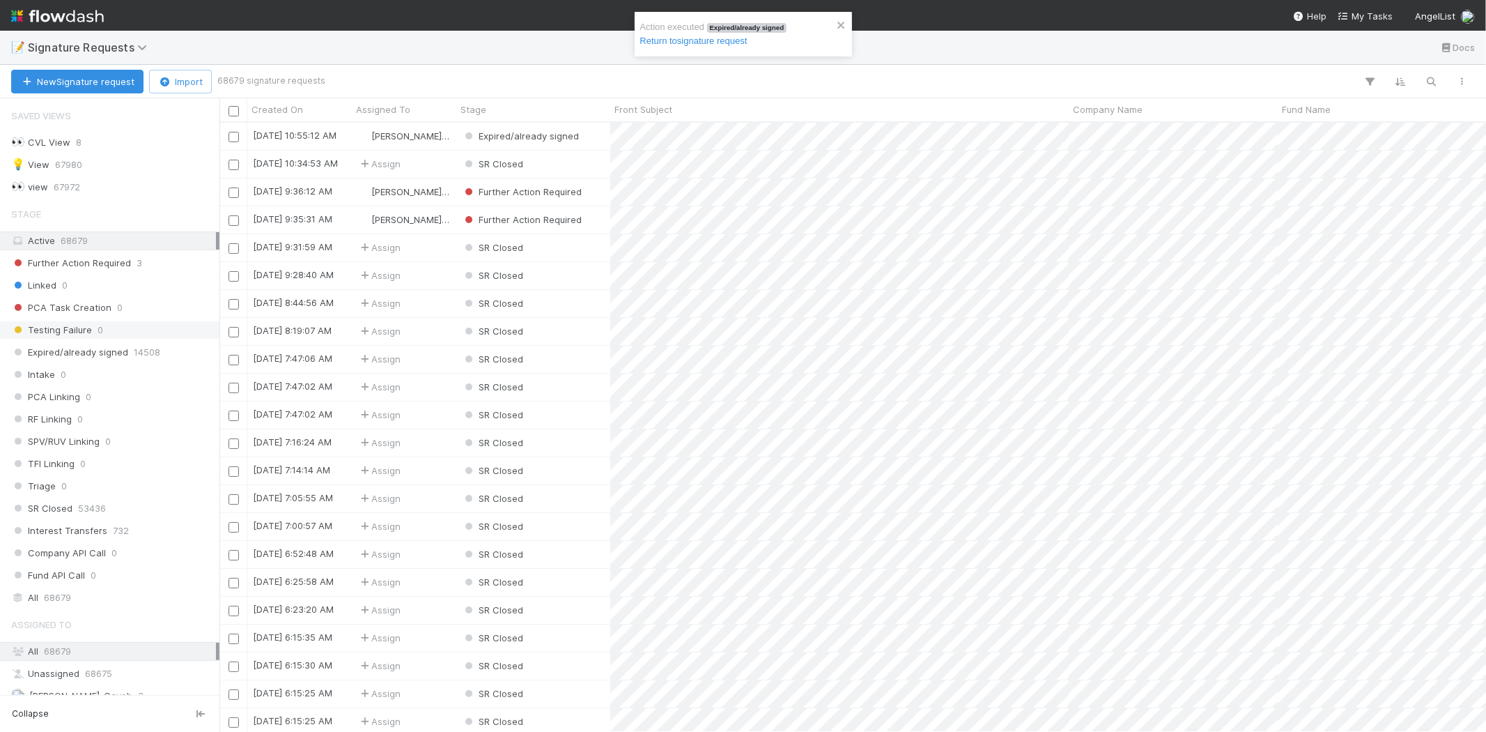
scroll to position [40, 0]
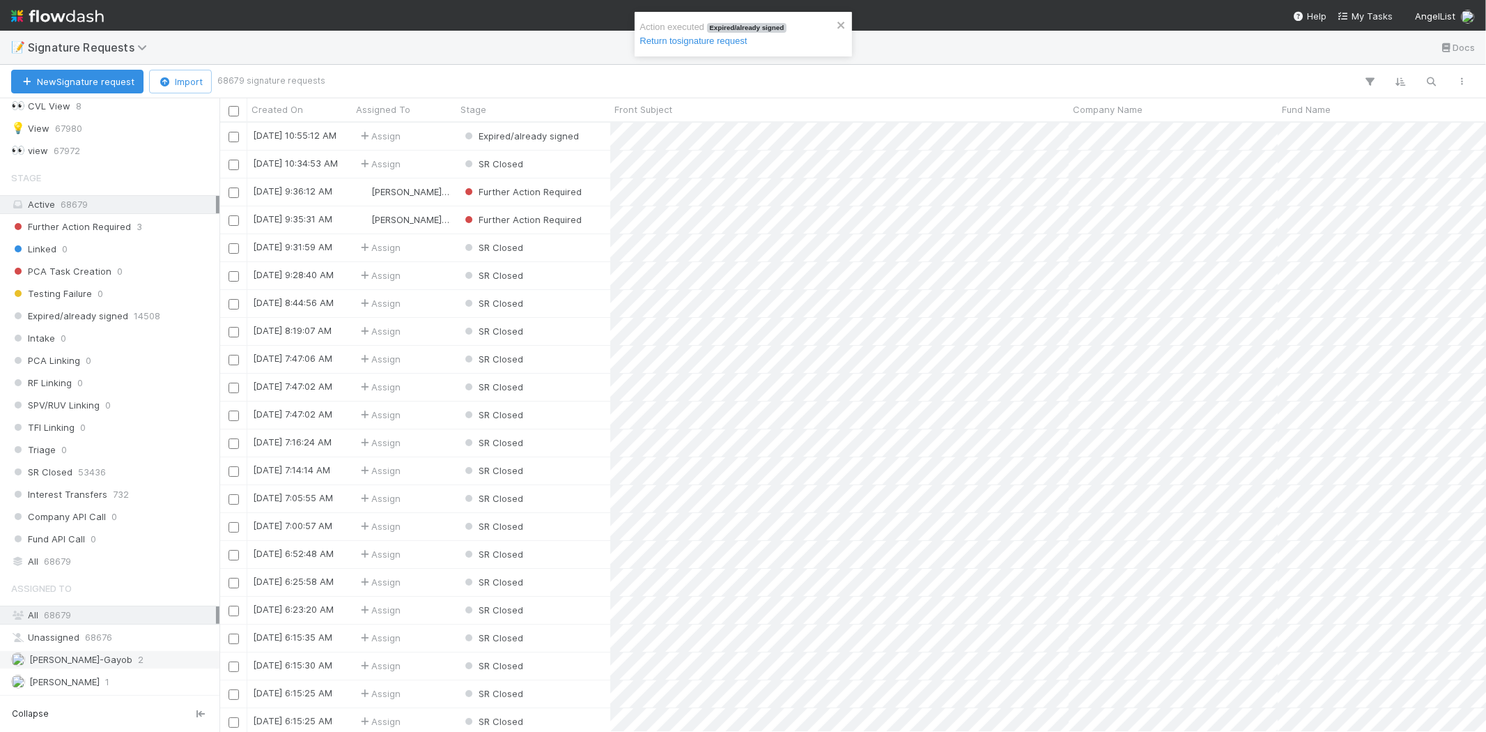
click at [137, 652] on div "Loraine Pati-Gayob 2" at bounding box center [113, 659] width 205 height 17
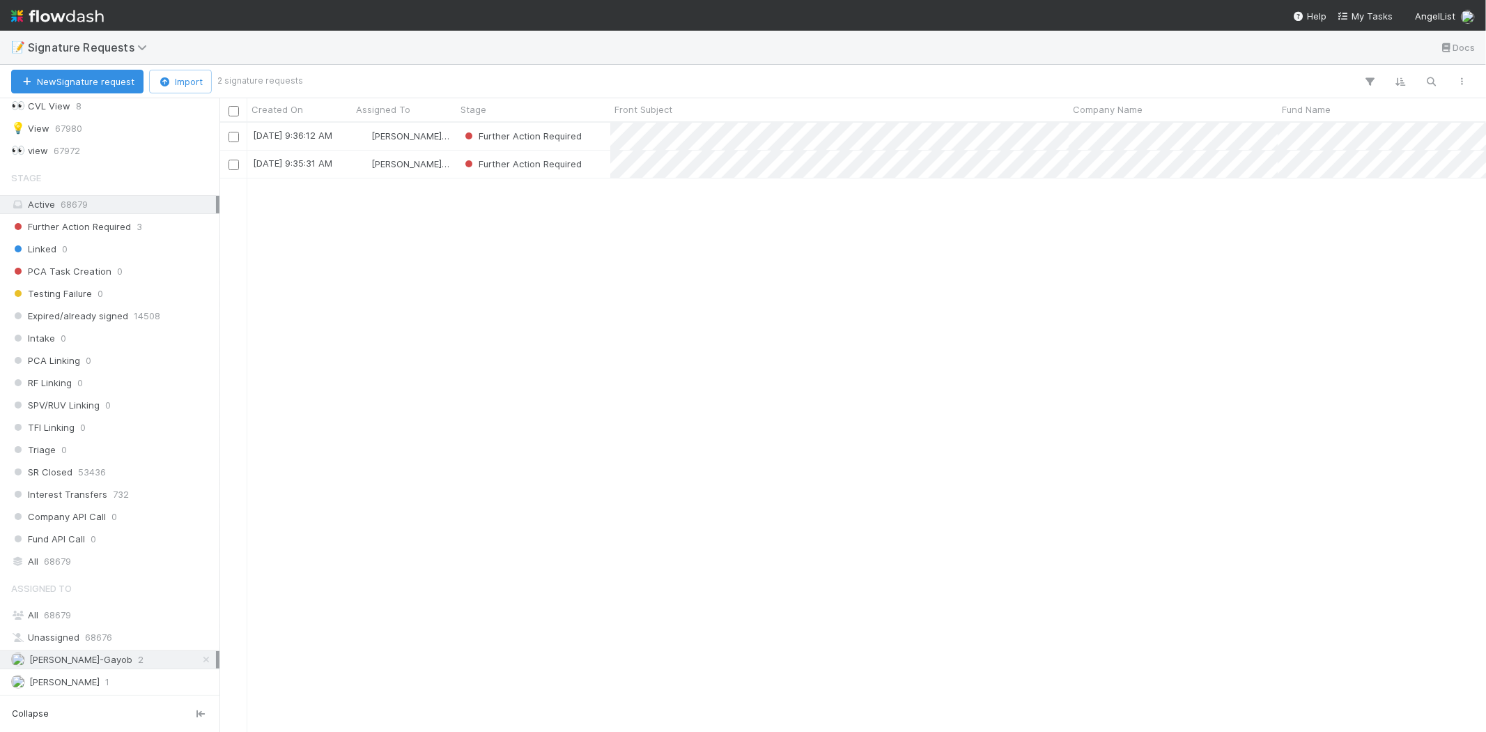
scroll to position [597, 1255]
click at [495, 421] on div "8/12/25, 9:36:12 AM Loraine Pati-Gayob Further Action Required 0 0 0 0 8/12/25,…" at bounding box center [853, 427] width 1267 height 608
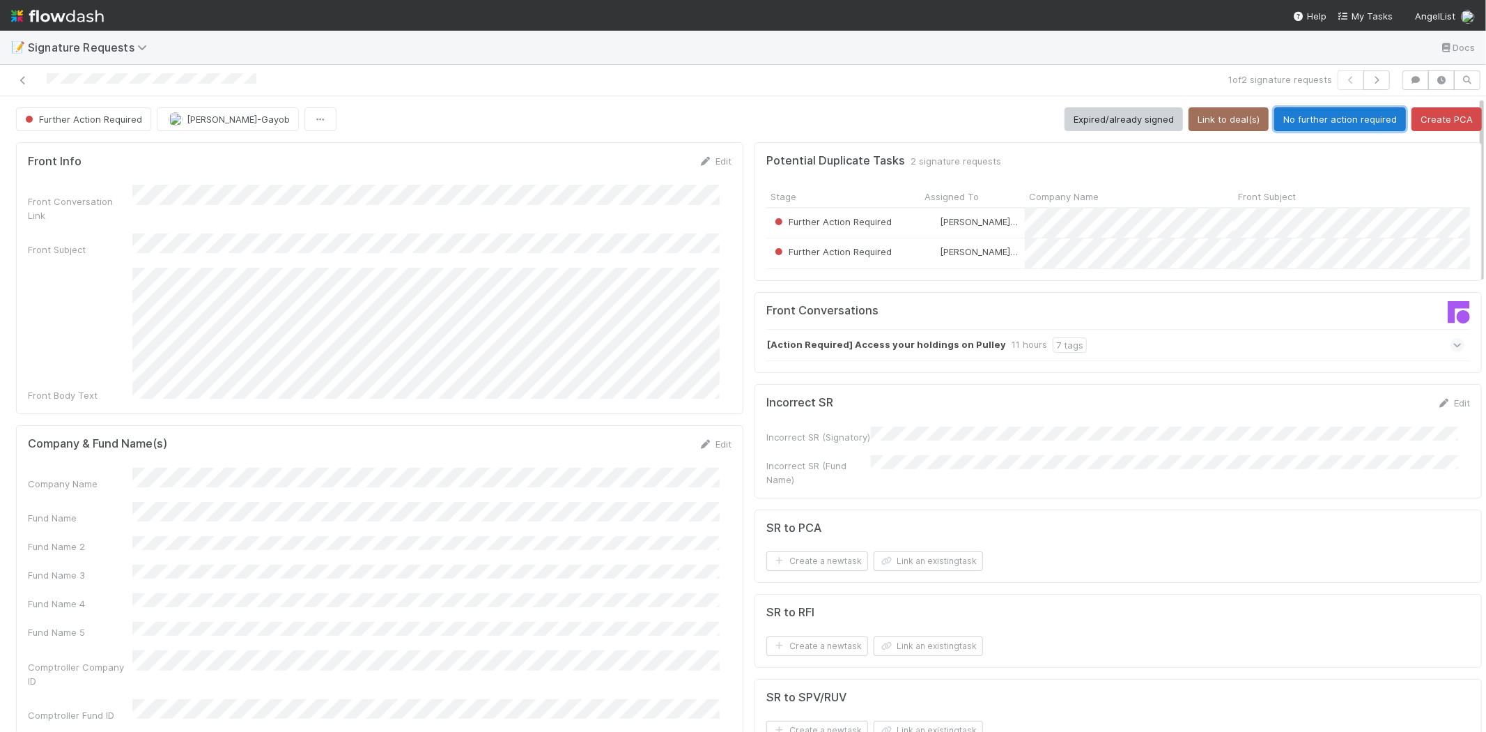
click at [1348, 122] on button "No further action required" at bounding box center [1341, 119] width 132 height 24
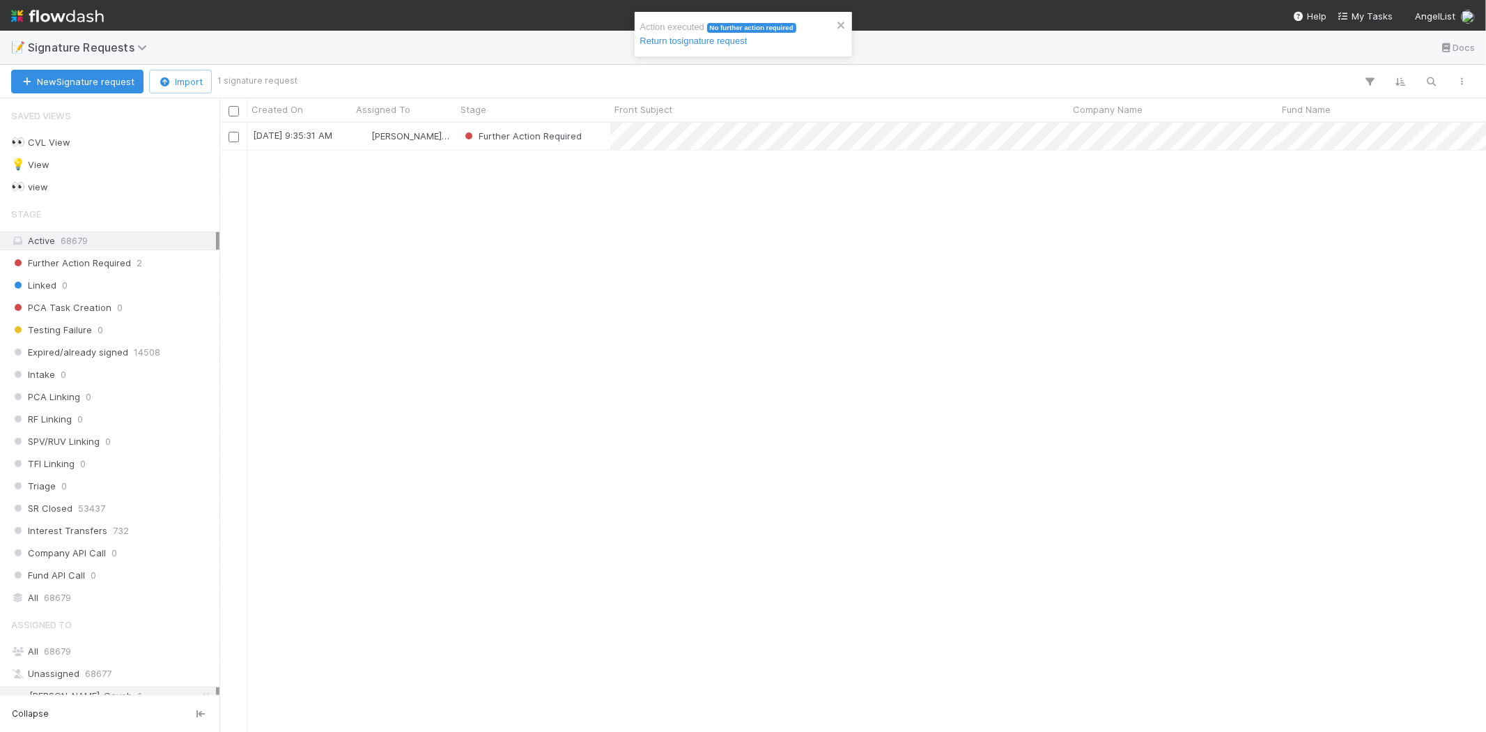
scroll to position [597, 1255]
click at [596, 141] on div "Further Action Required" at bounding box center [533, 136] width 154 height 27
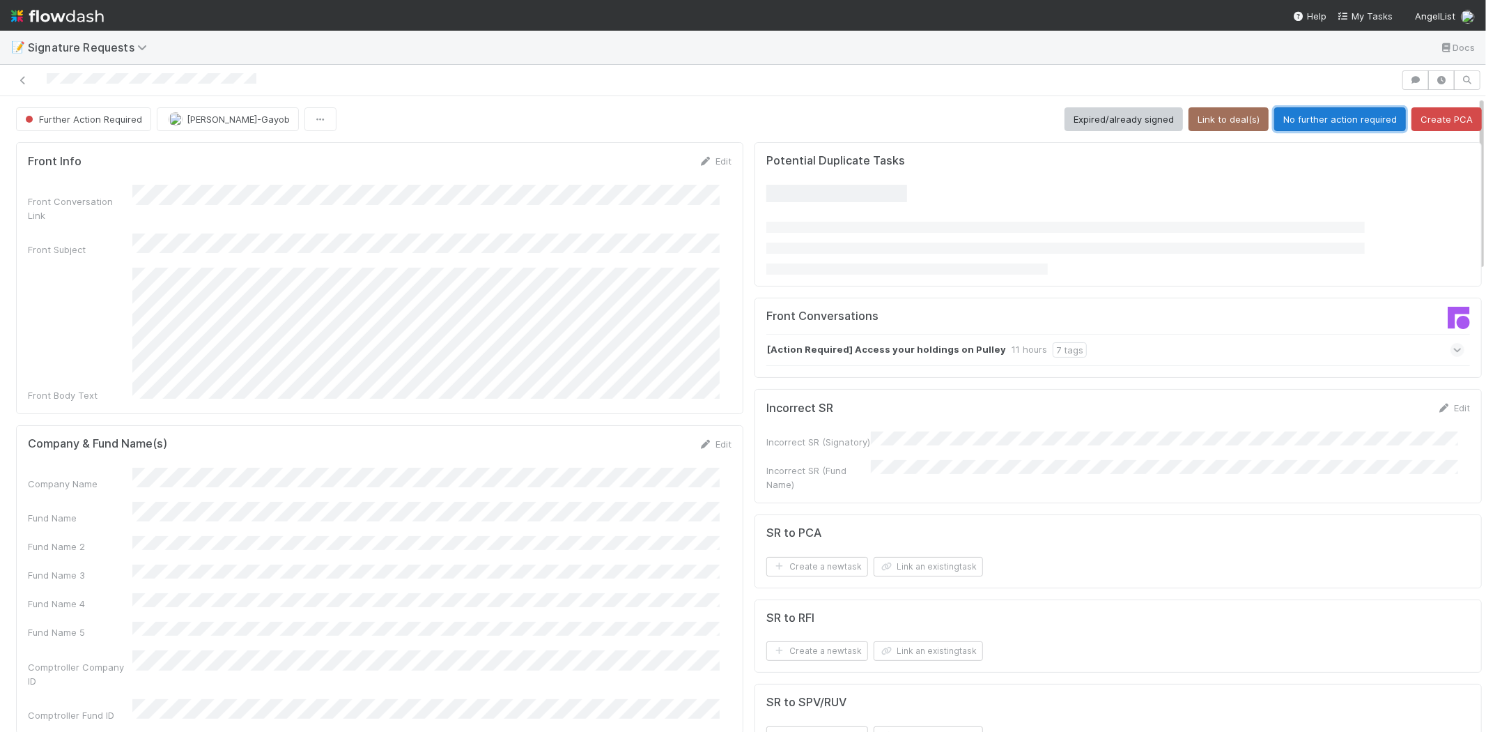
click at [1311, 123] on button "No further action required" at bounding box center [1341, 119] width 132 height 24
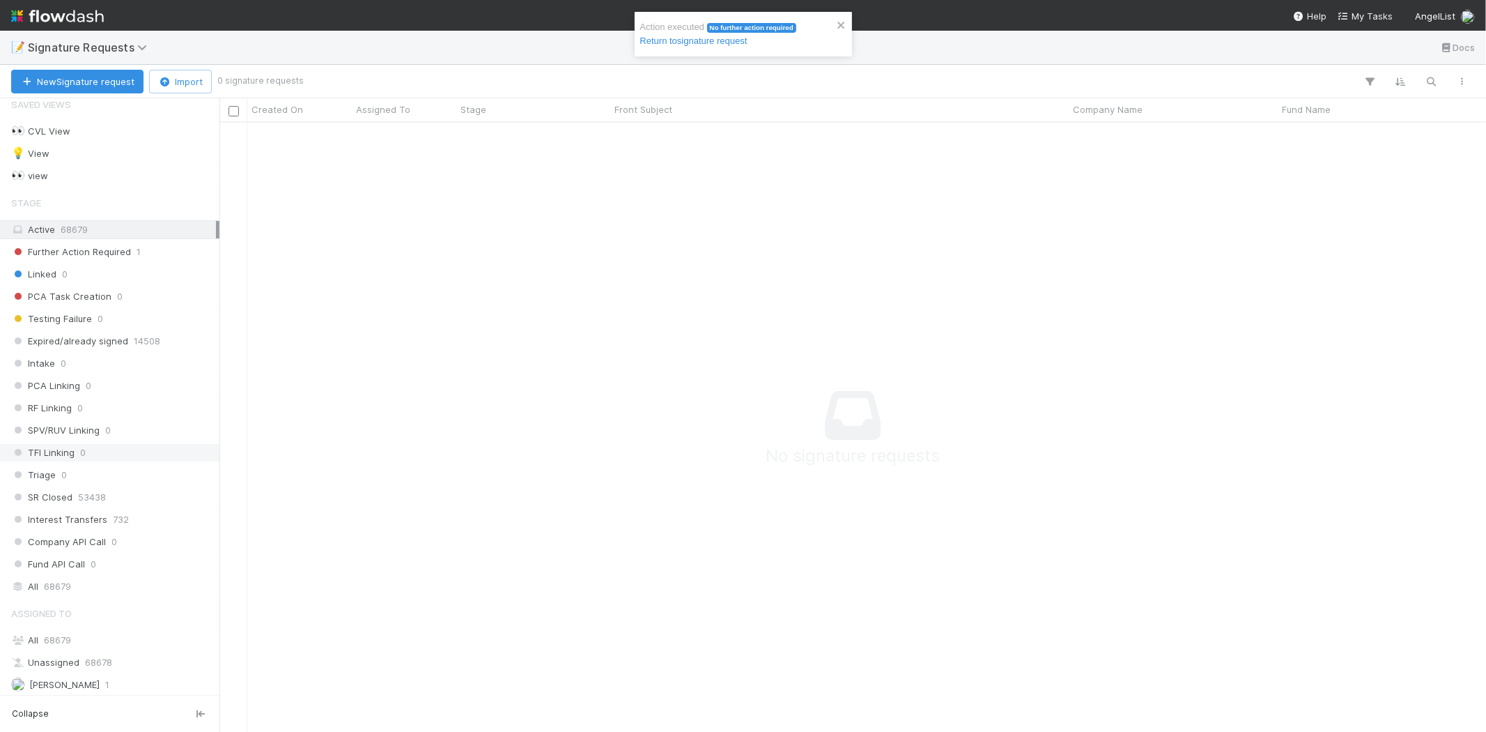
scroll to position [17, 0]
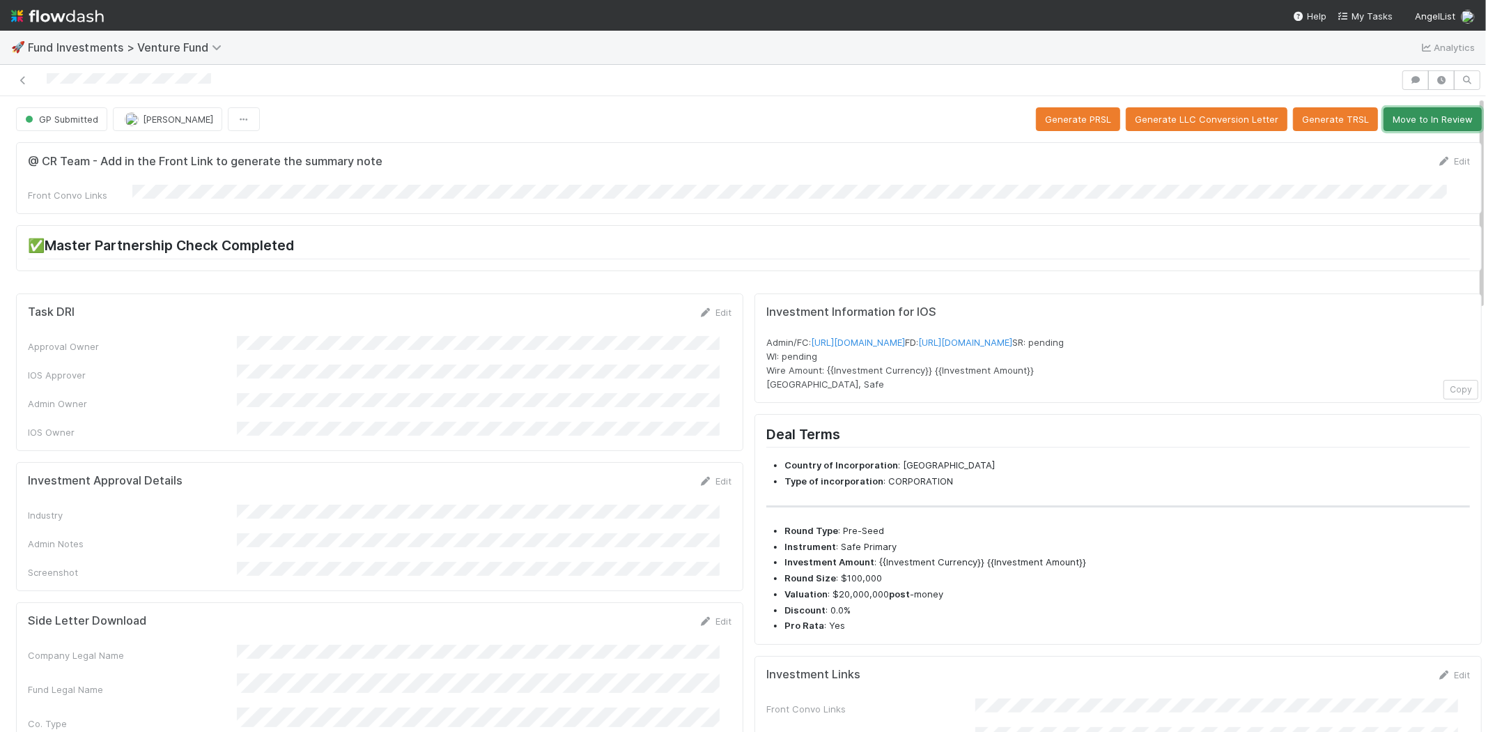
click at [1406, 121] on button "Move to In Review" at bounding box center [1433, 119] width 98 height 24
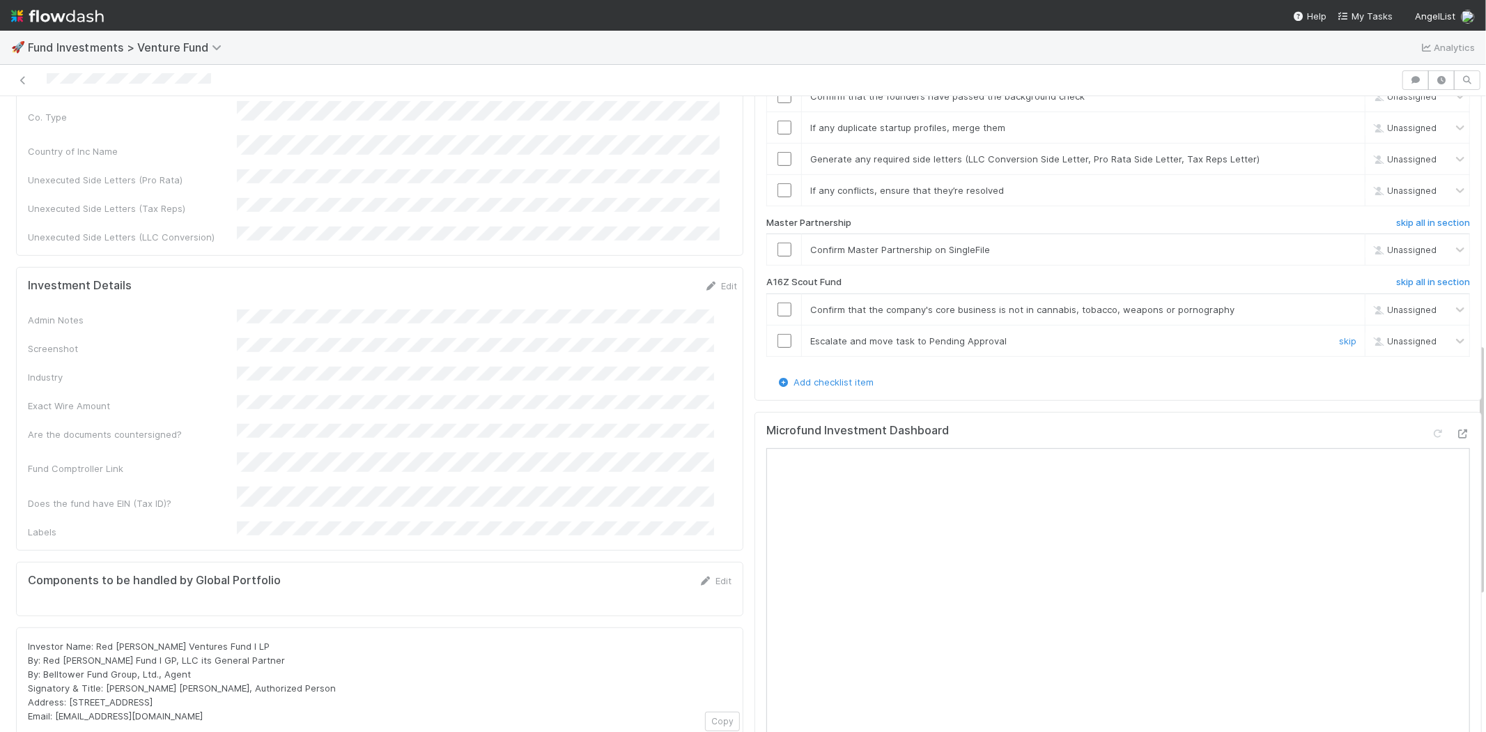
scroll to position [619, 0]
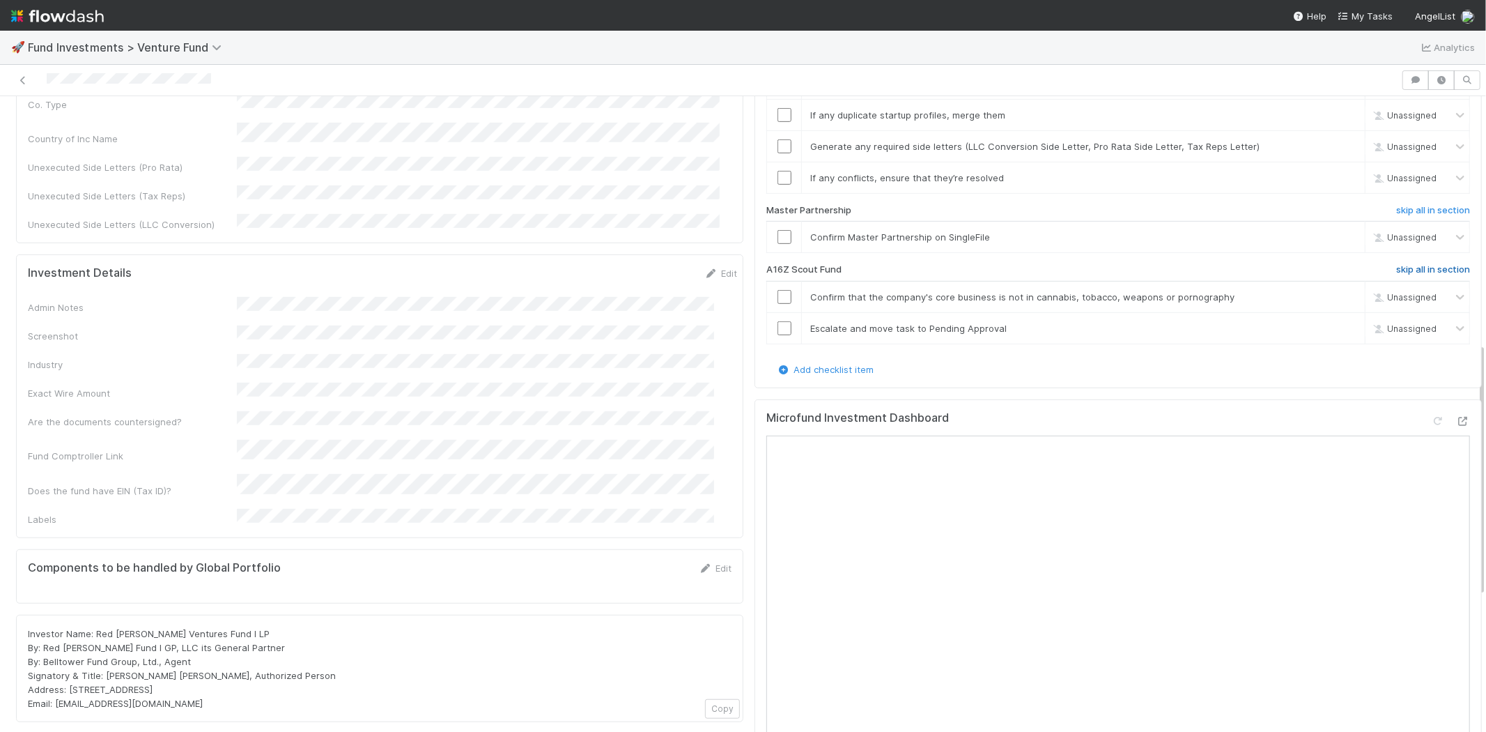
click at [1397, 264] on h6 "skip all in section" at bounding box center [1434, 269] width 74 height 11
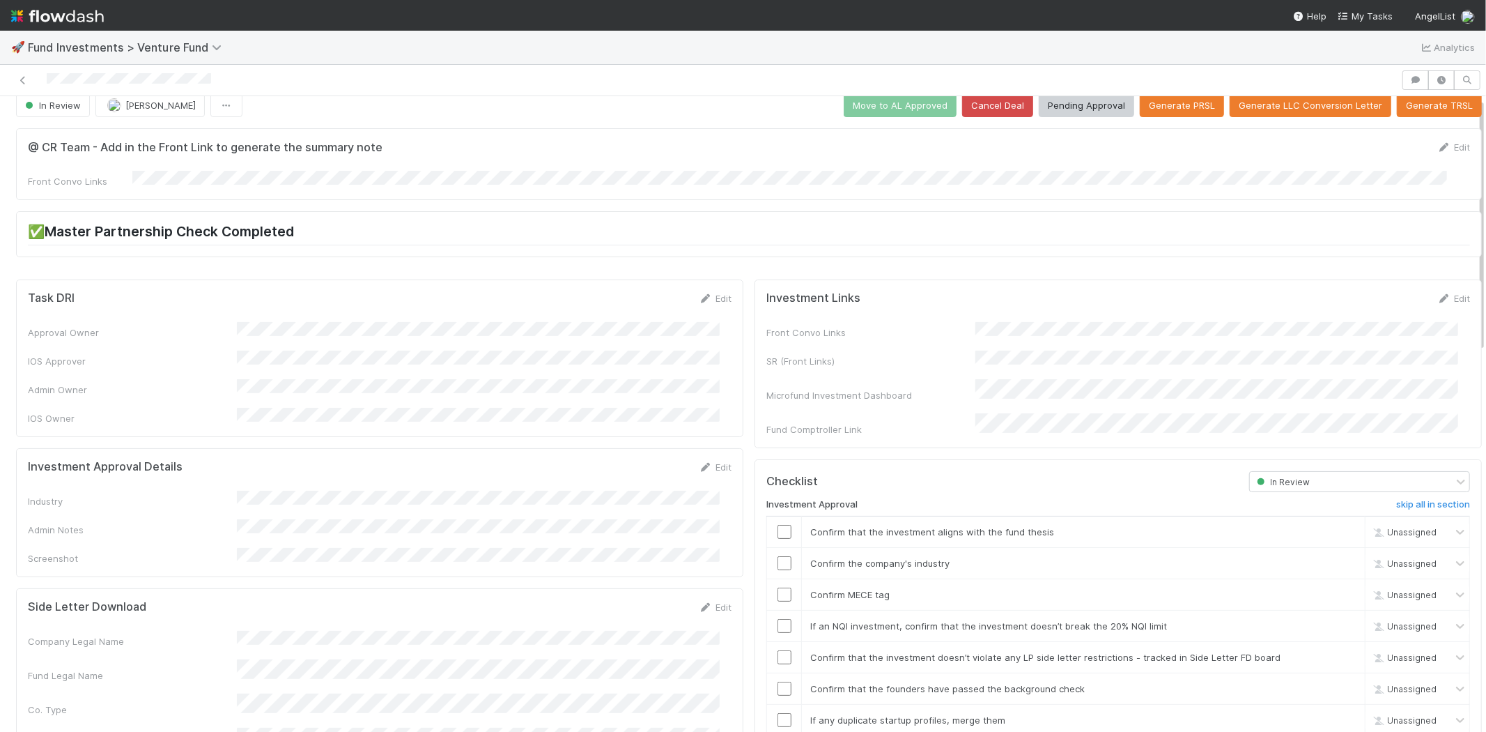
scroll to position [0, 0]
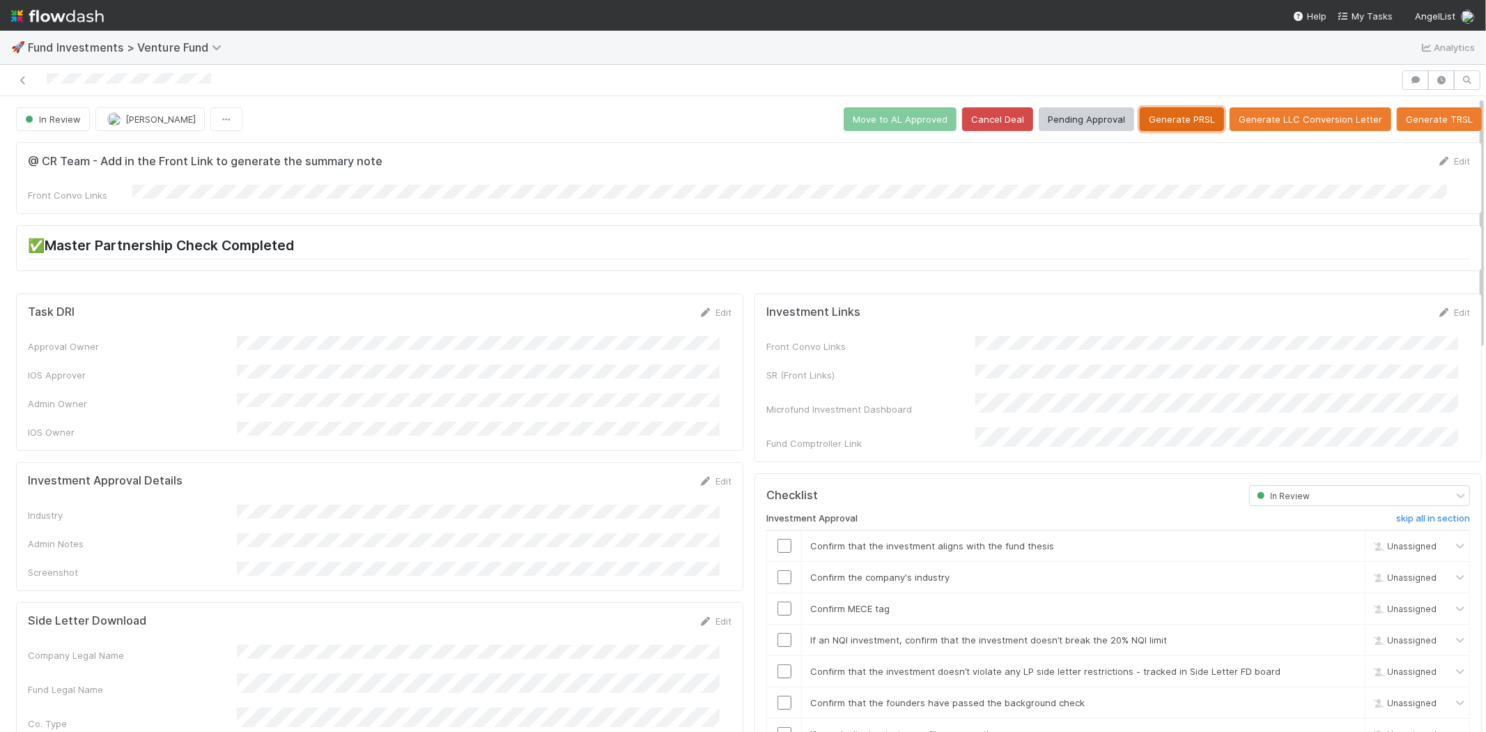
click at [1172, 126] on button "Generate PRSL" at bounding box center [1182, 119] width 84 height 24
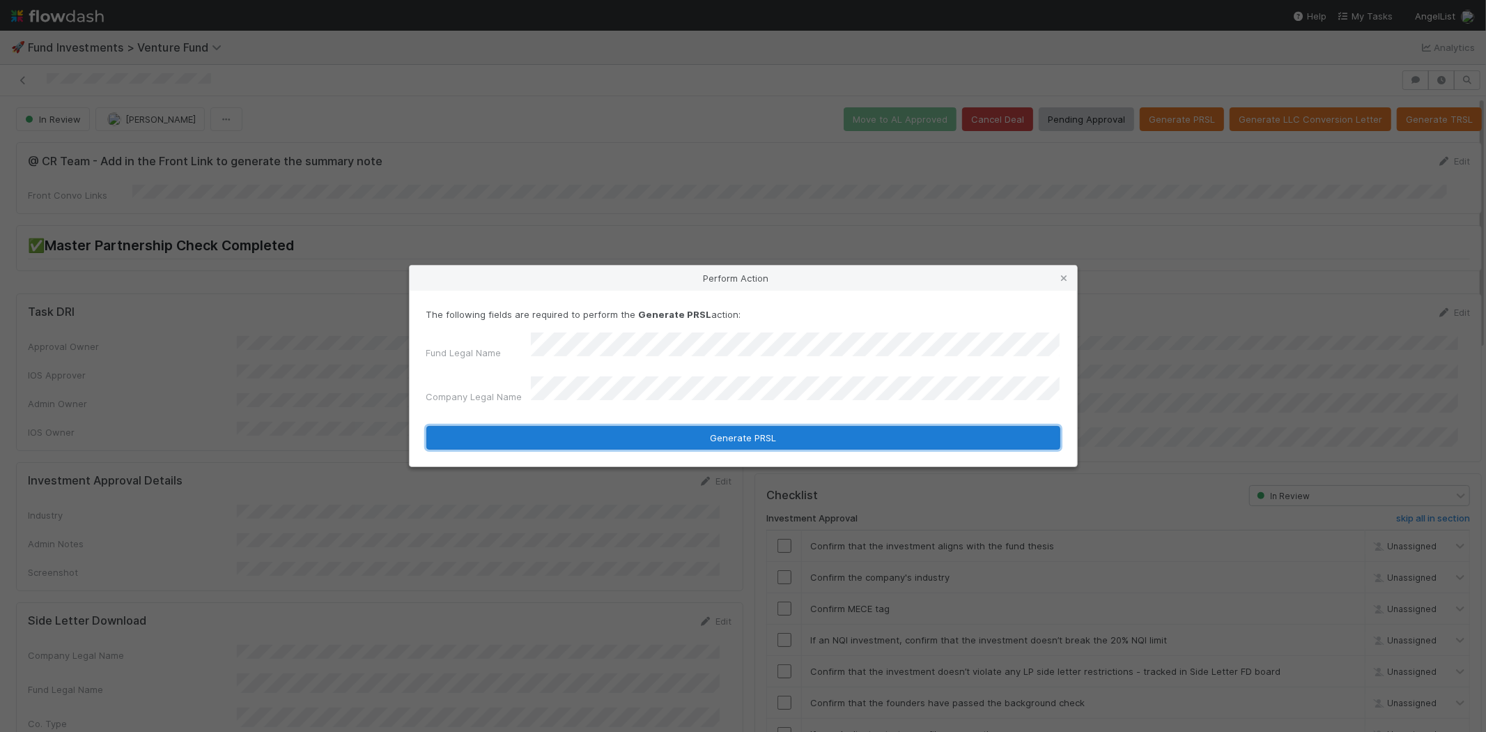
click at [560, 426] on button "Generate PRSL" at bounding box center [743, 438] width 634 height 24
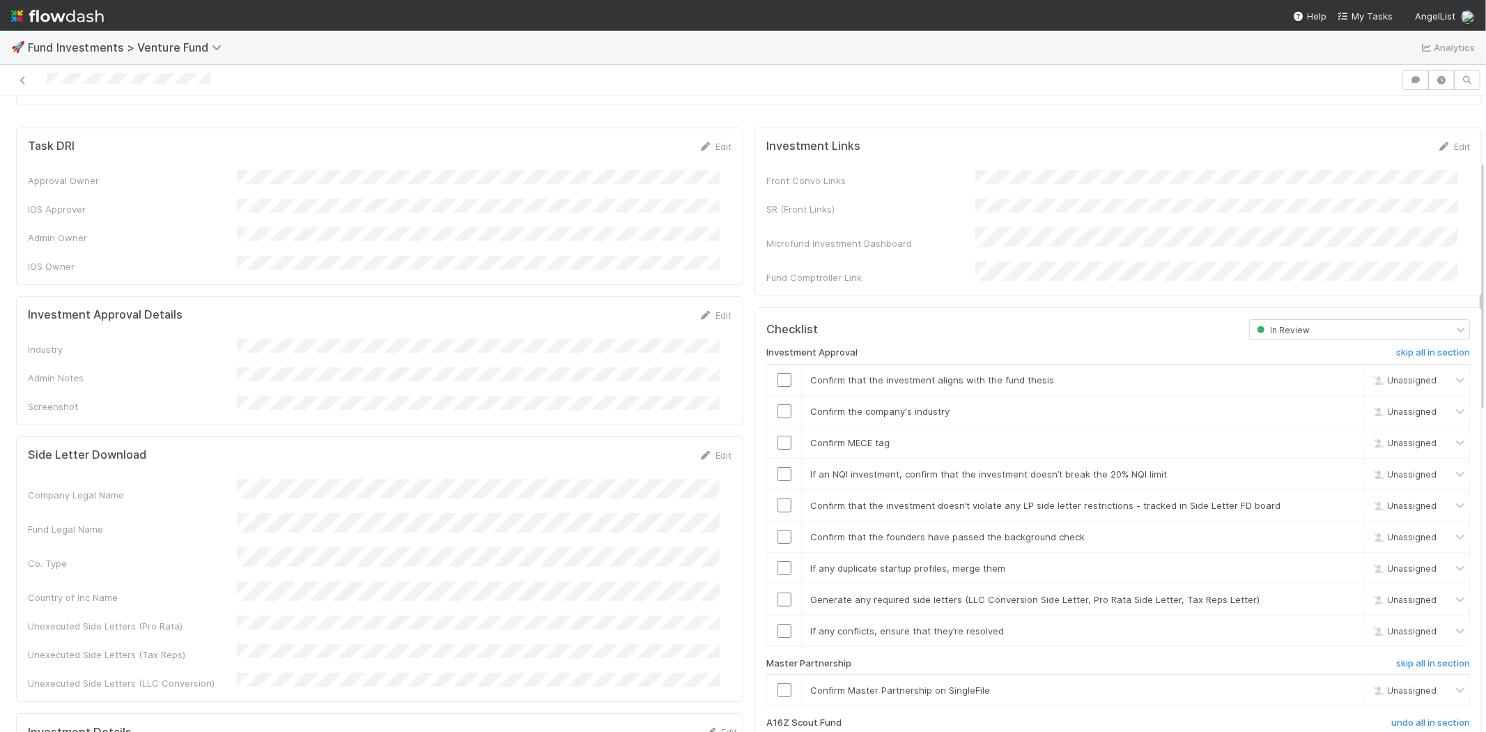
scroll to position [161, 0]
click at [706, 314] on link "Edit" at bounding box center [715, 319] width 33 height 11
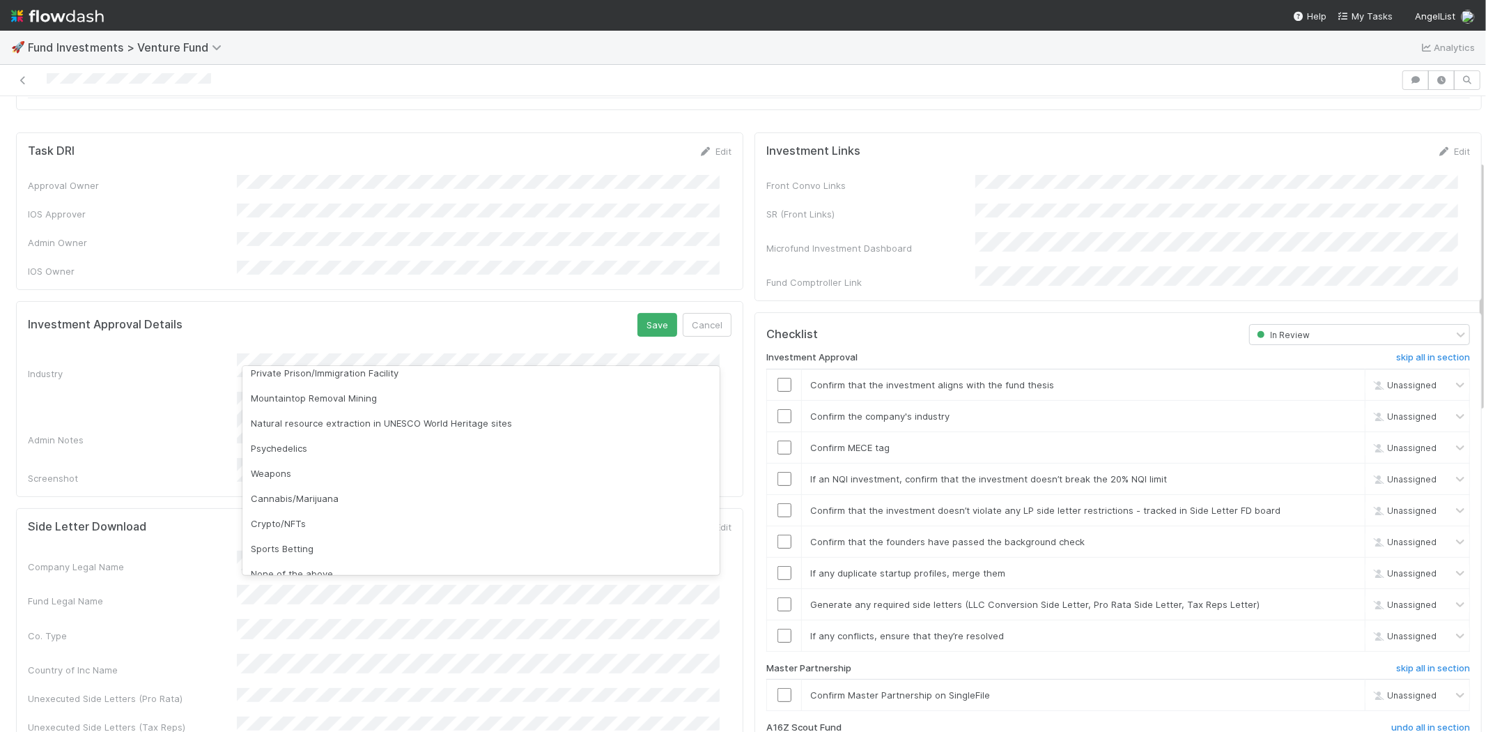
scroll to position [398, 0]
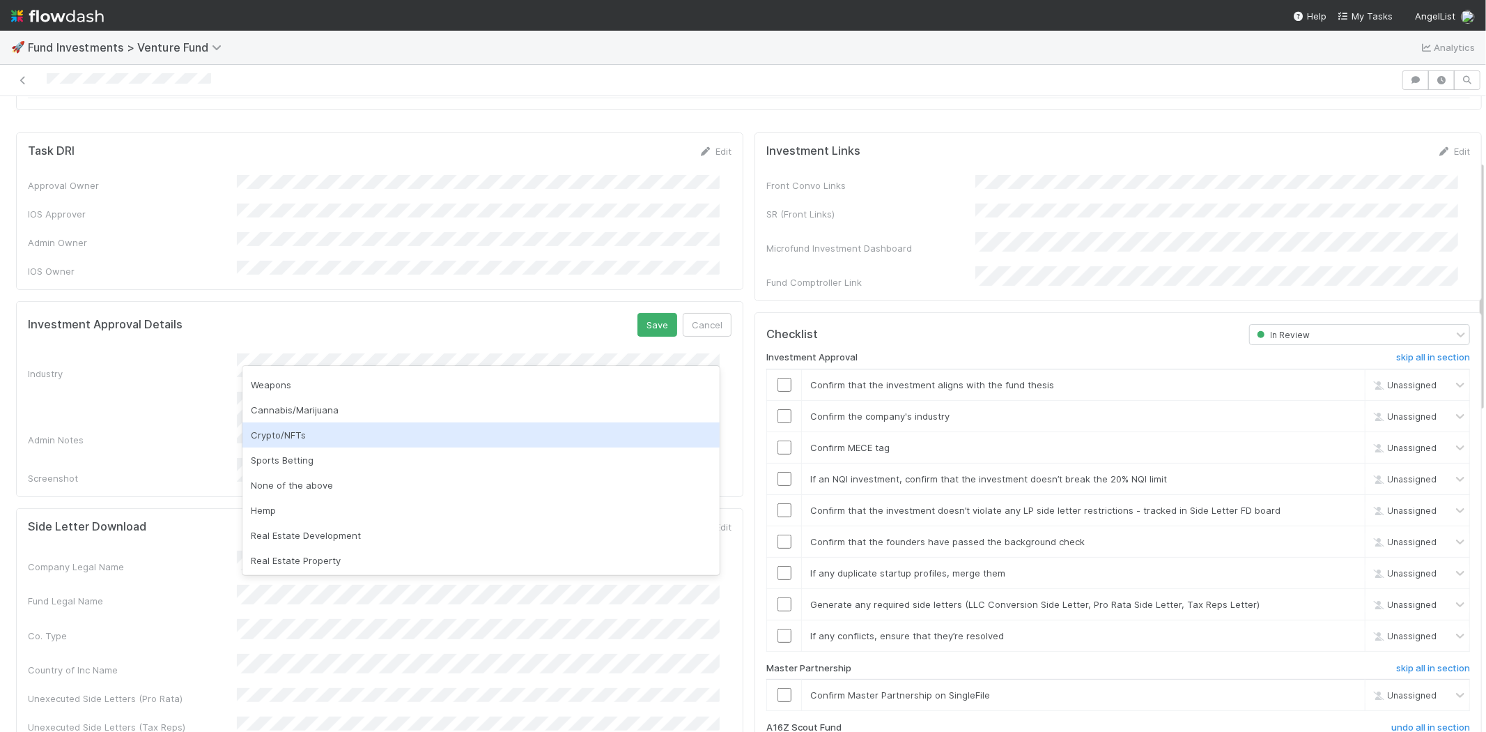
click at [333, 434] on div "Crypto/NFTs" at bounding box center [481, 434] width 477 height 25
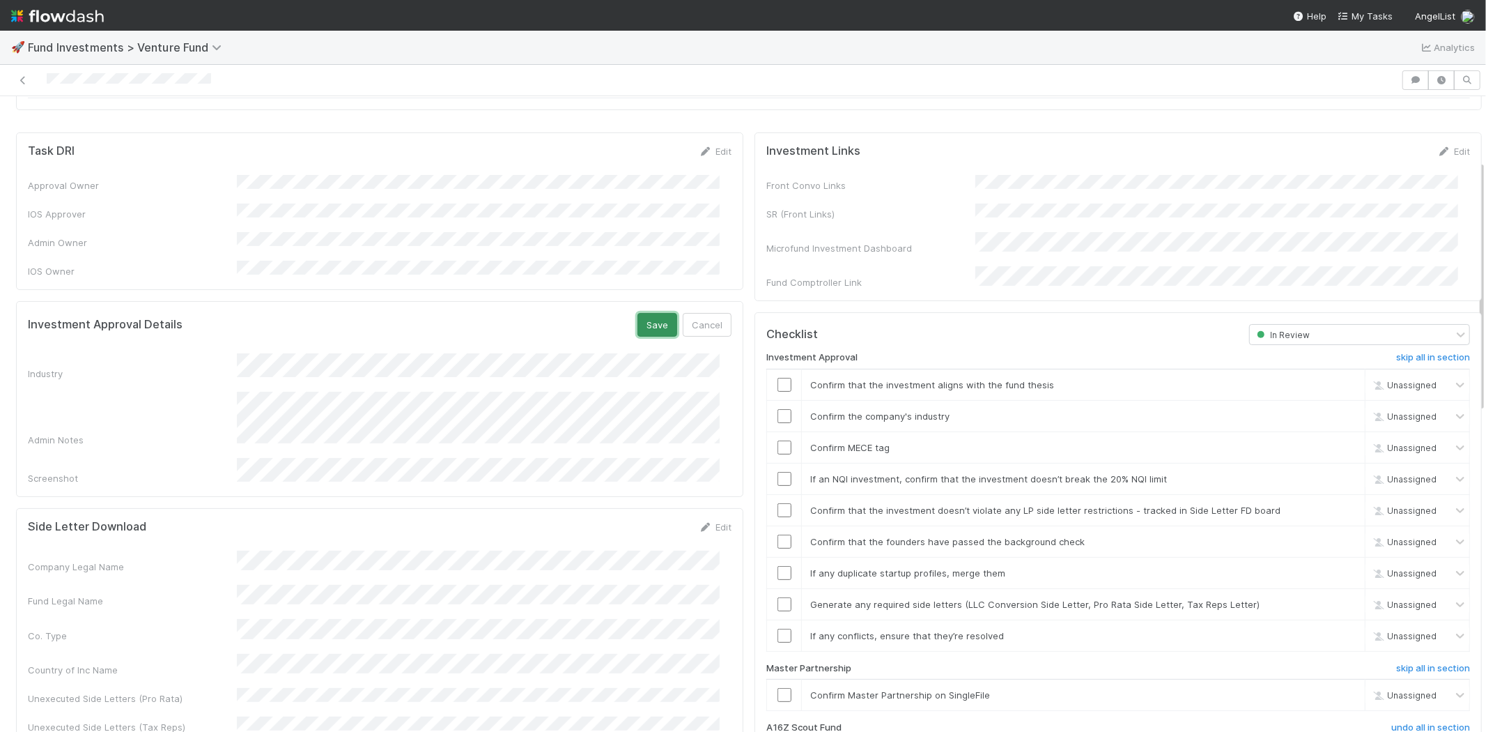
click at [646, 313] on button "Save" at bounding box center [658, 325] width 40 height 24
click at [778, 378] on input "checkbox" at bounding box center [785, 385] width 14 height 14
click at [778, 409] on input "checkbox" at bounding box center [785, 416] width 14 height 14
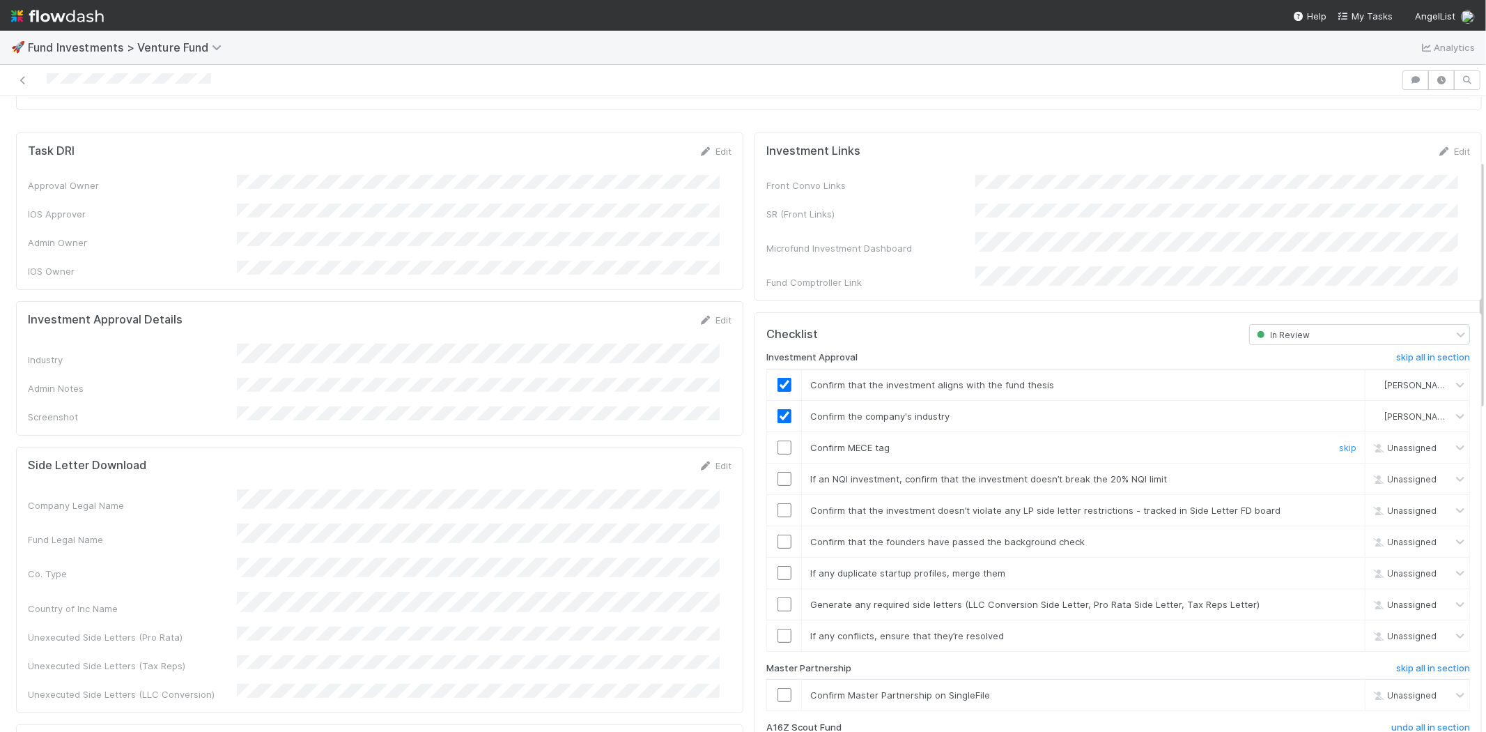
click at [778, 440] on input "checkbox" at bounding box center [785, 447] width 14 height 14
click at [778, 503] on input "checkbox" at bounding box center [785, 510] width 14 height 14
click at [769, 534] on td at bounding box center [784, 540] width 35 height 31
click at [778, 534] on input "checkbox" at bounding box center [785, 541] width 14 height 14
click at [778, 566] on input "checkbox" at bounding box center [785, 573] width 14 height 14
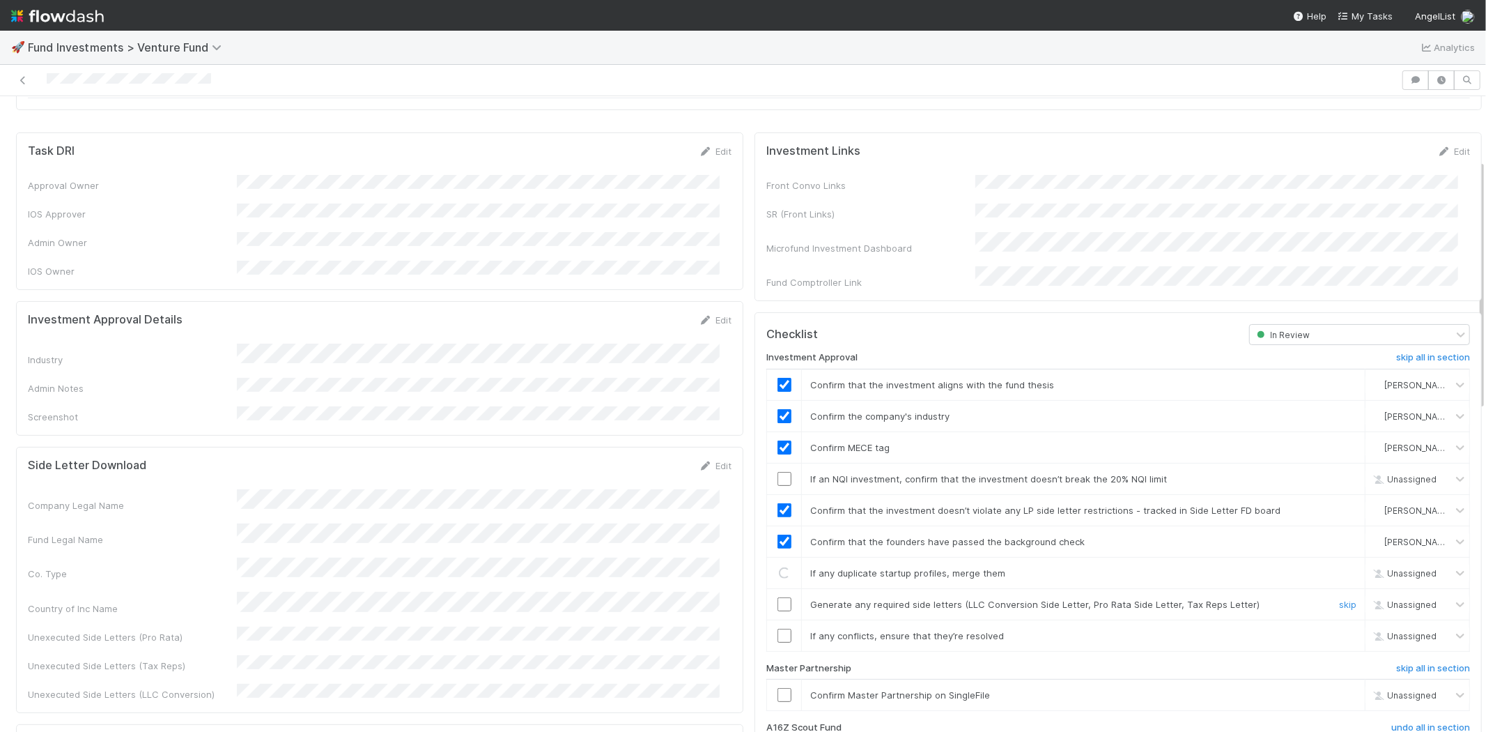
click at [778, 597] on input "checkbox" at bounding box center [785, 604] width 14 height 14
click at [778, 629] on input "checkbox" at bounding box center [785, 636] width 14 height 14
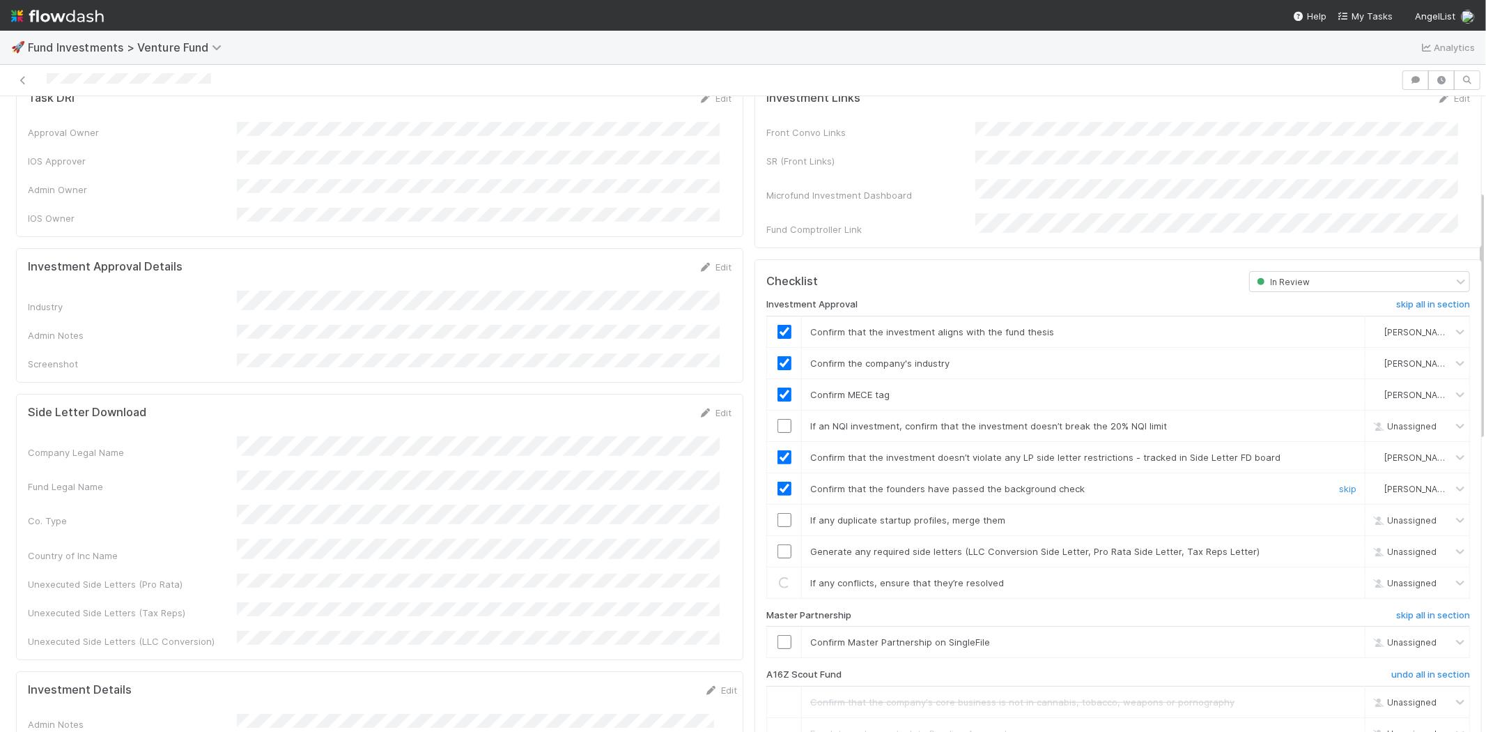
scroll to position [238, 0]
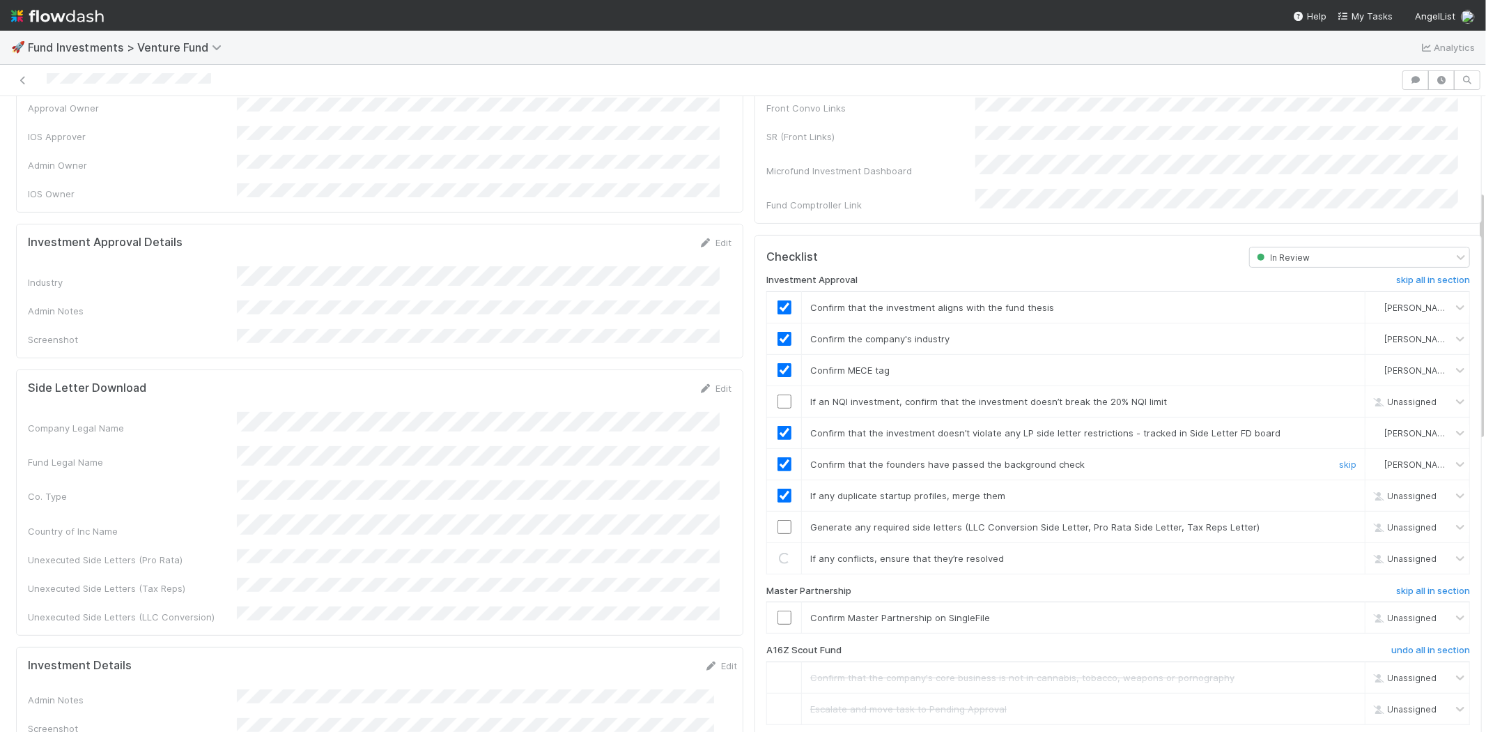
checkbox input "true"
click at [778, 520] on input "checkbox" at bounding box center [785, 527] width 14 height 14
click at [778, 551] on input "checkbox" at bounding box center [785, 558] width 14 height 14
click at [778, 610] on input "checkbox" at bounding box center [785, 617] width 14 height 14
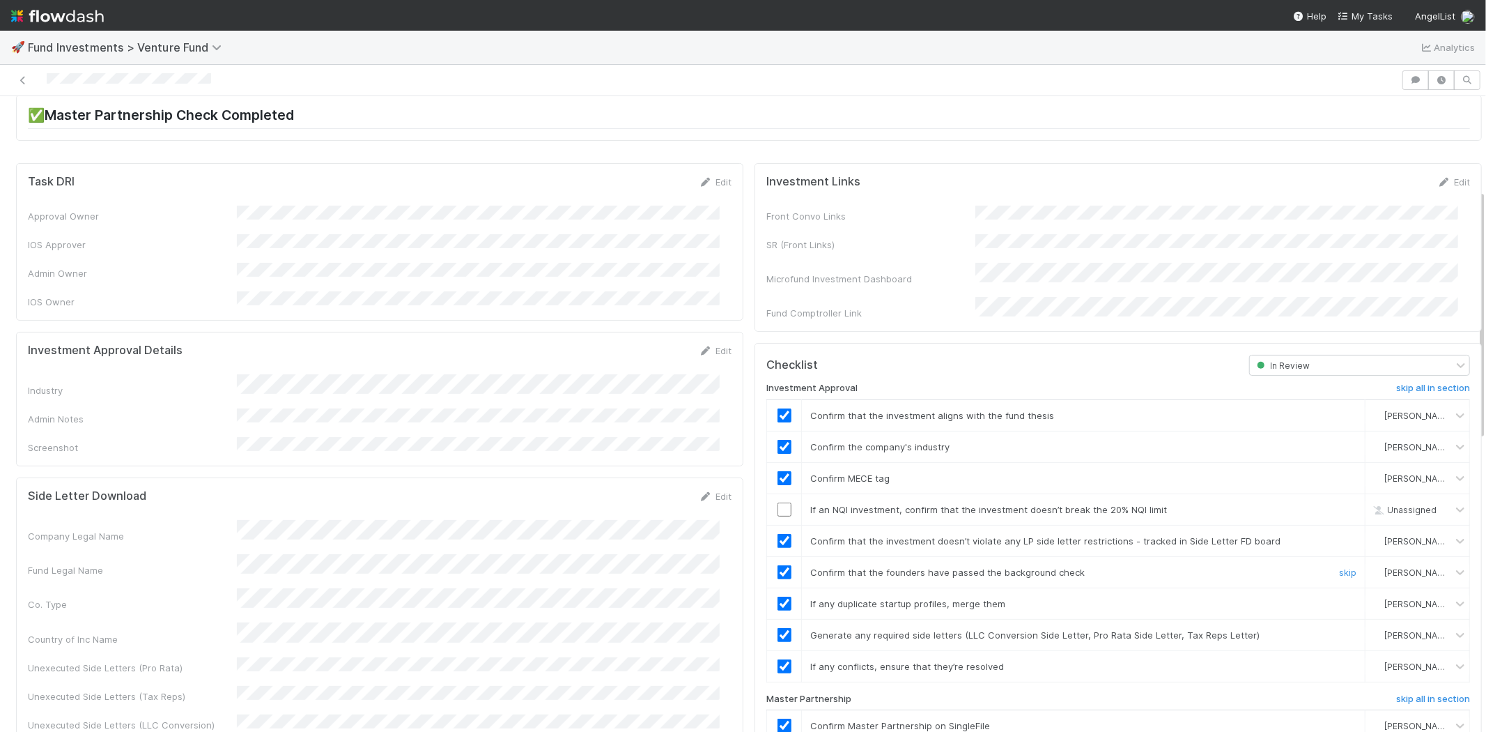
scroll to position [0, 0]
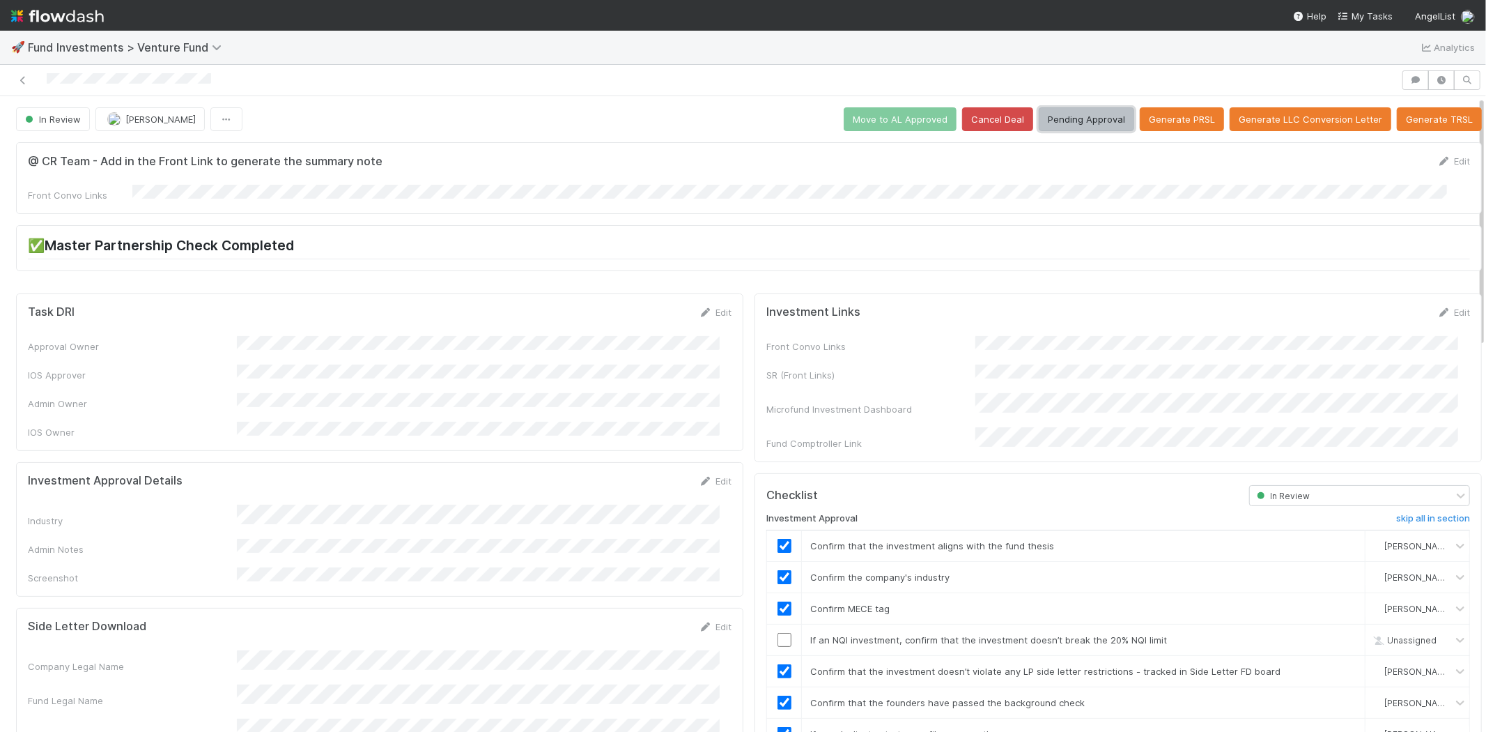
click at [1085, 114] on button "Pending Approval" at bounding box center [1086, 119] width 95 height 24
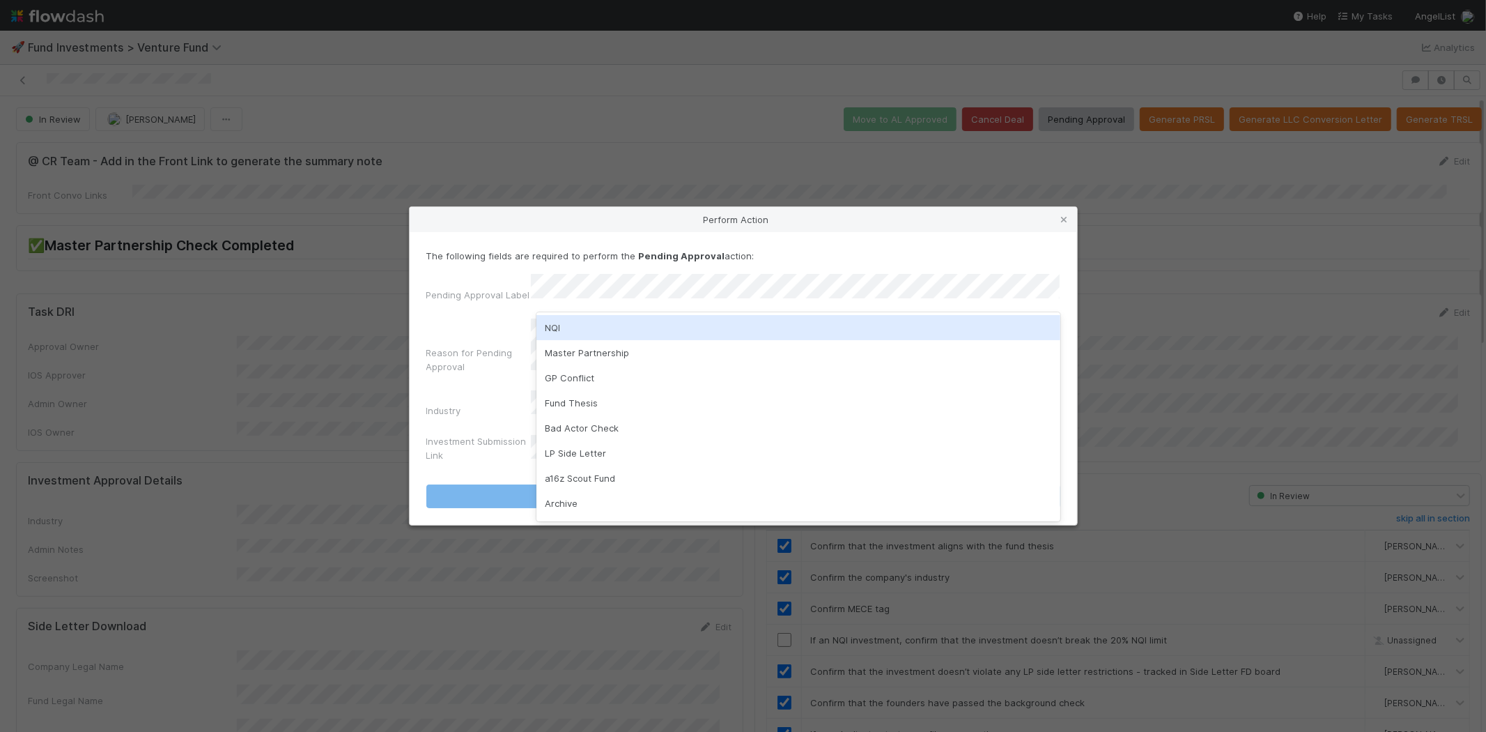
click at [608, 324] on div "NQI" at bounding box center [799, 327] width 524 height 25
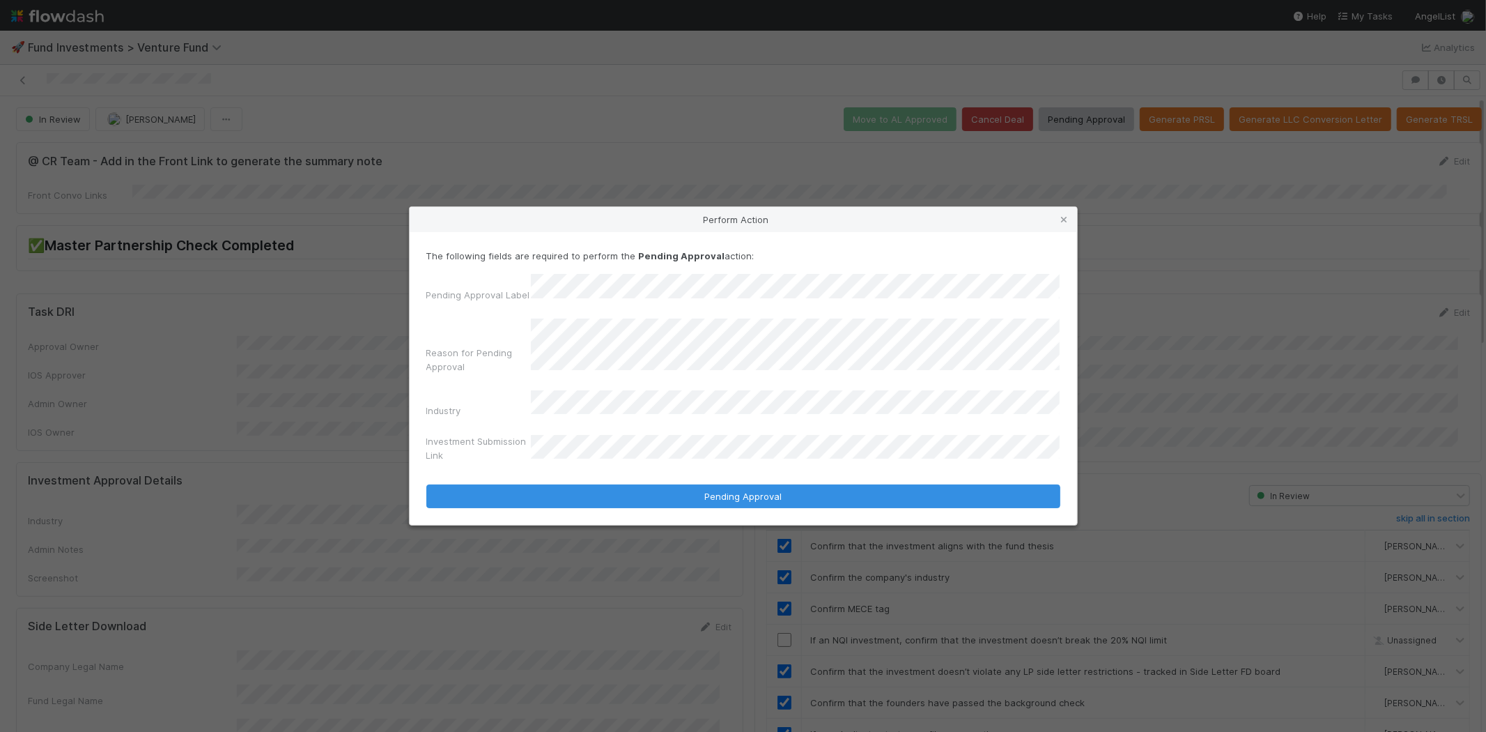
click at [587, 386] on div "Pending Approval Label Reason for Pending Approval Industry Investment Submissi…" at bounding box center [743, 371] width 634 height 194
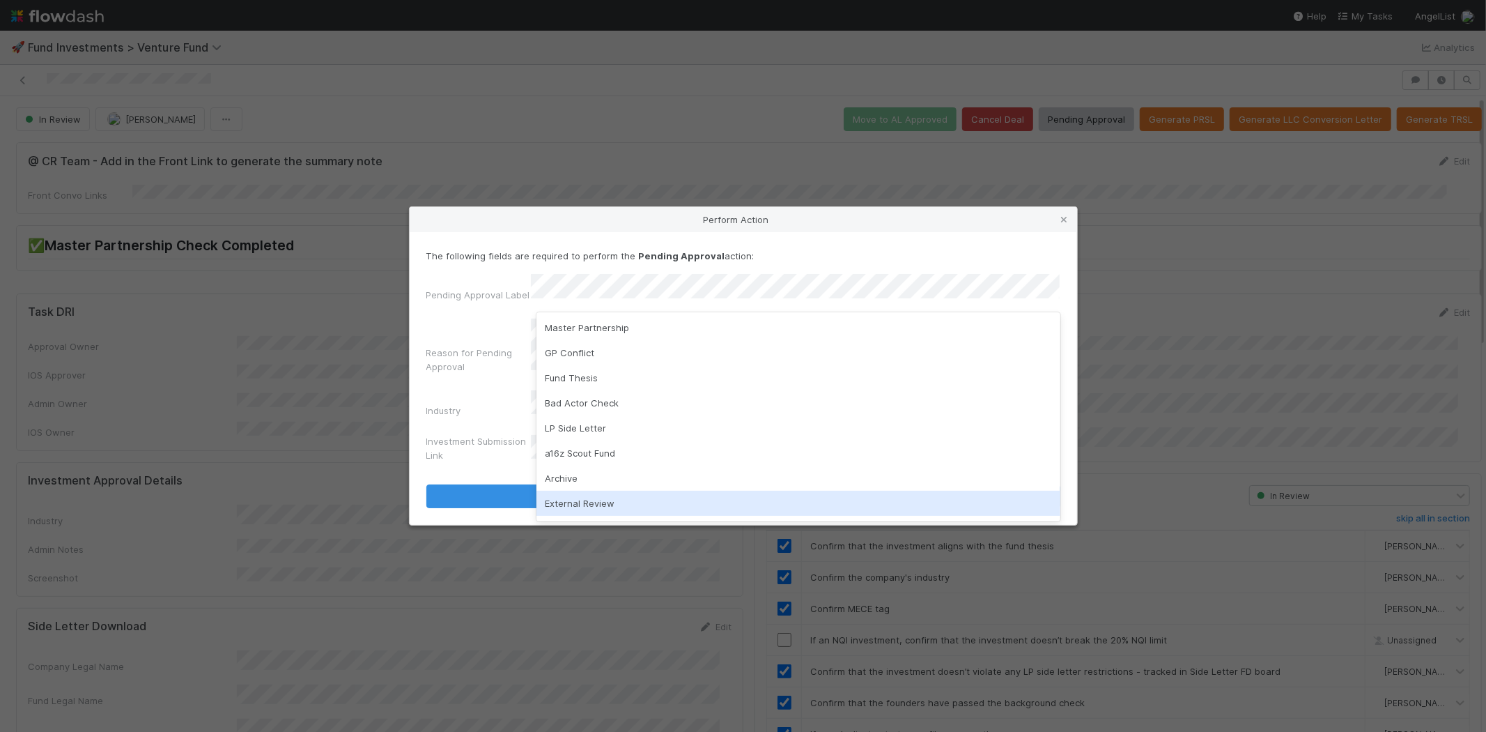
scroll to position [72, 0]
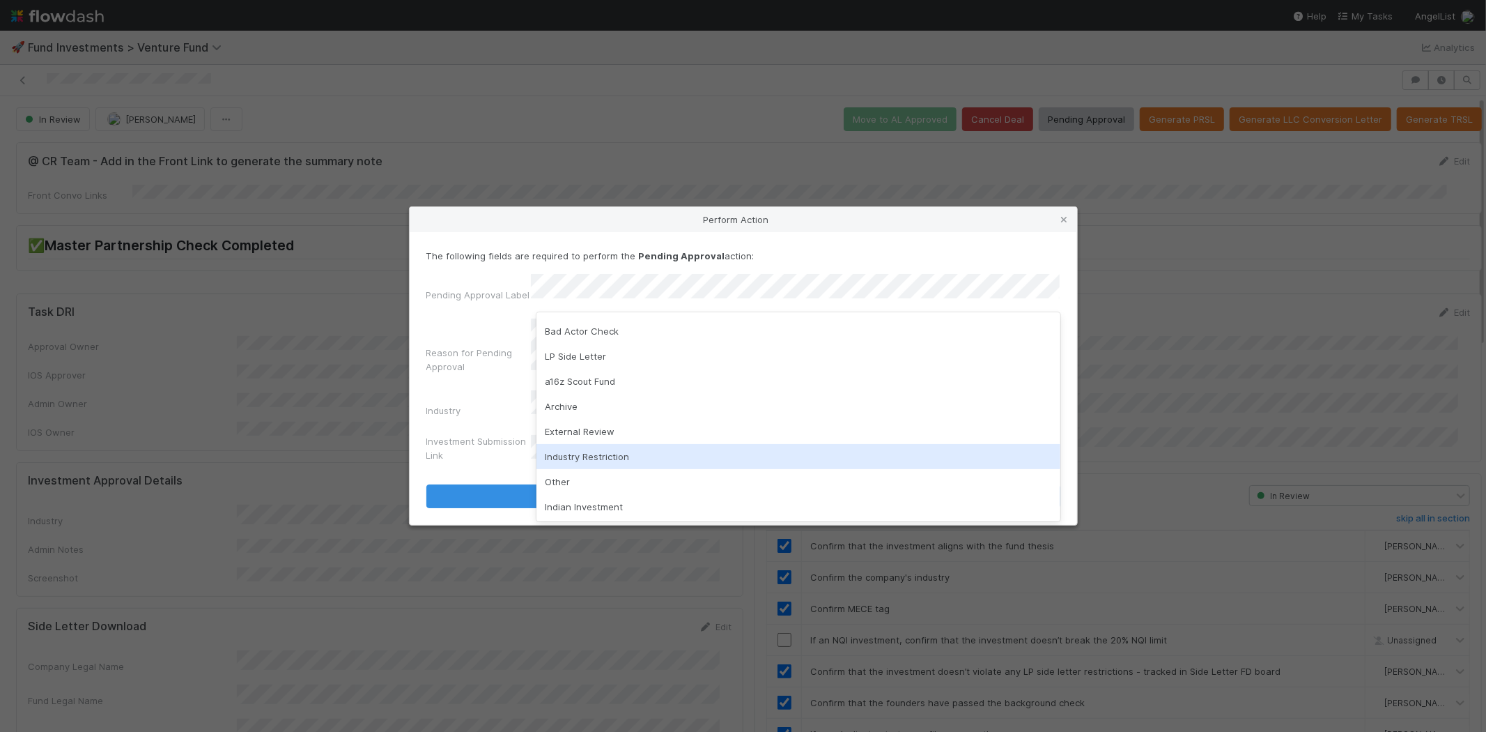
click at [626, 454] on div "Industry Restriction" at bounding box center [799, 456] width 524 height 25
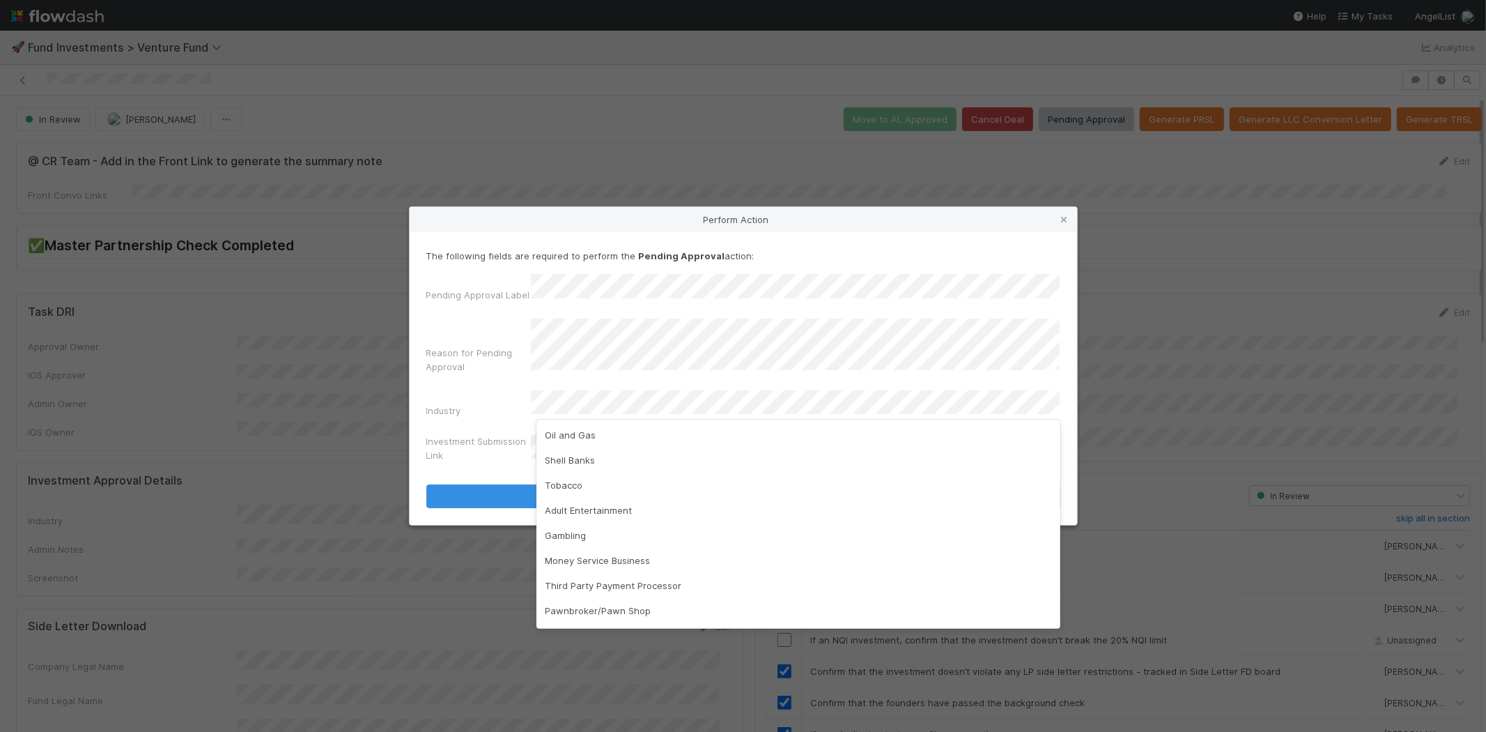
scroll to position [277, 0]
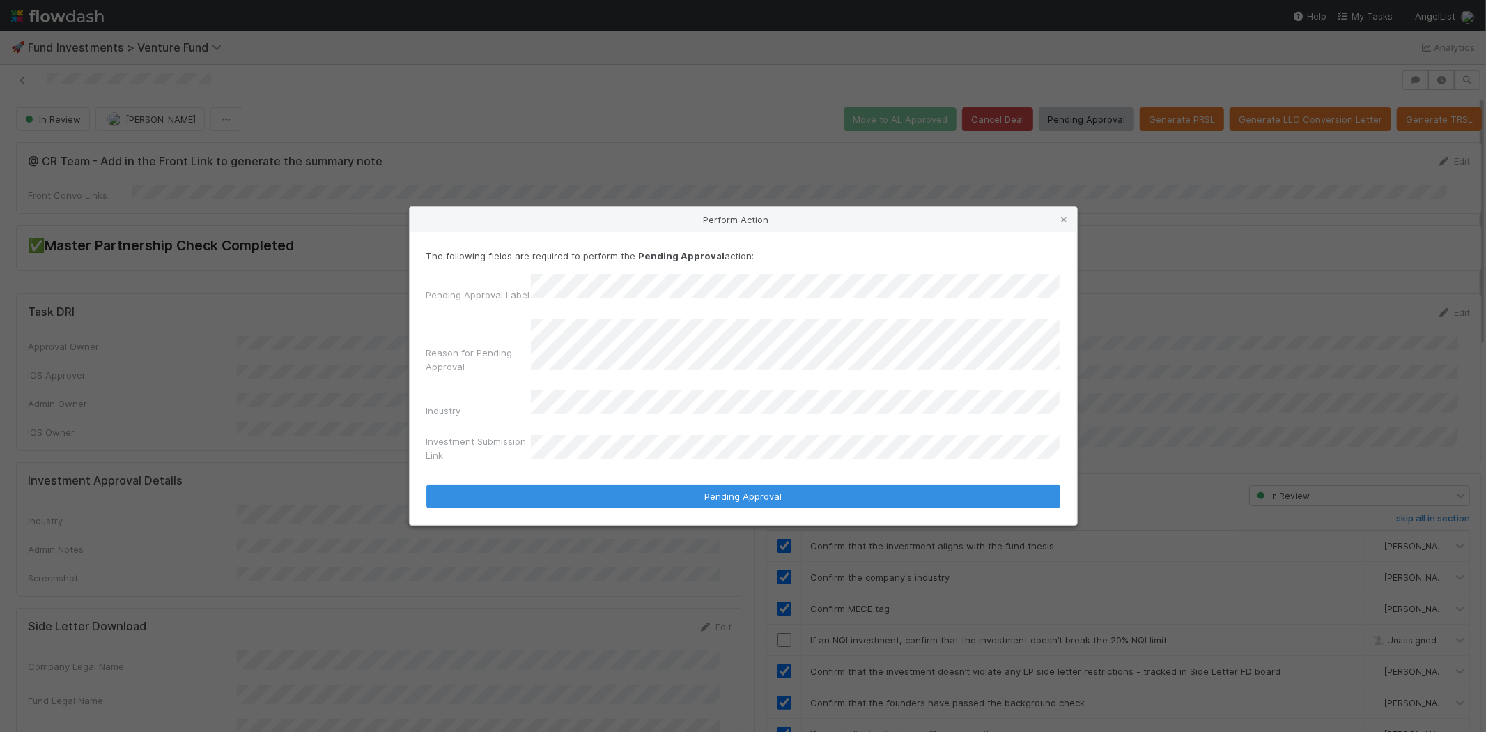
click at [426, 484] on button "Pending Approval" at bounding box center [743, 496] width 634 height 24
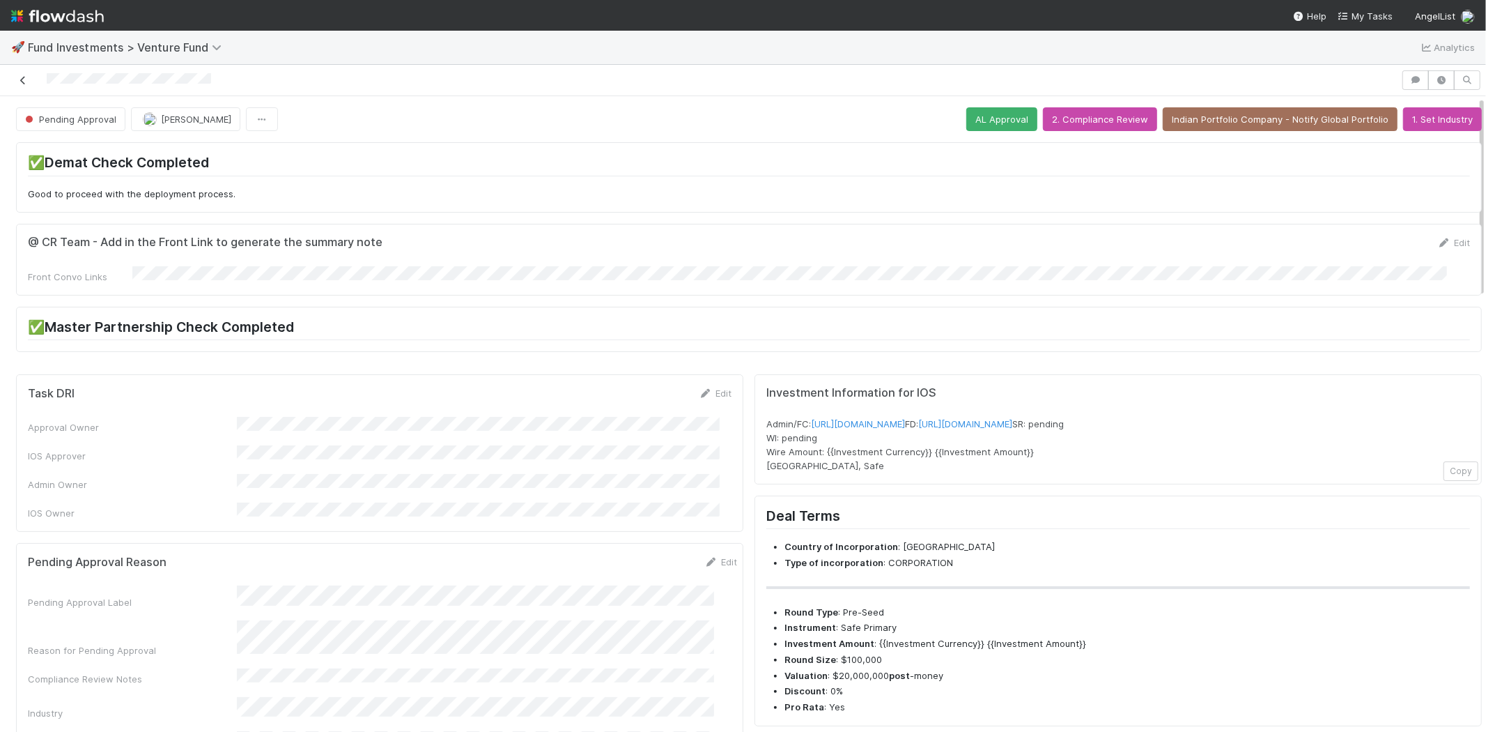
click at [22, 74] on link at bounding box center [23, 80] width 14 height 14
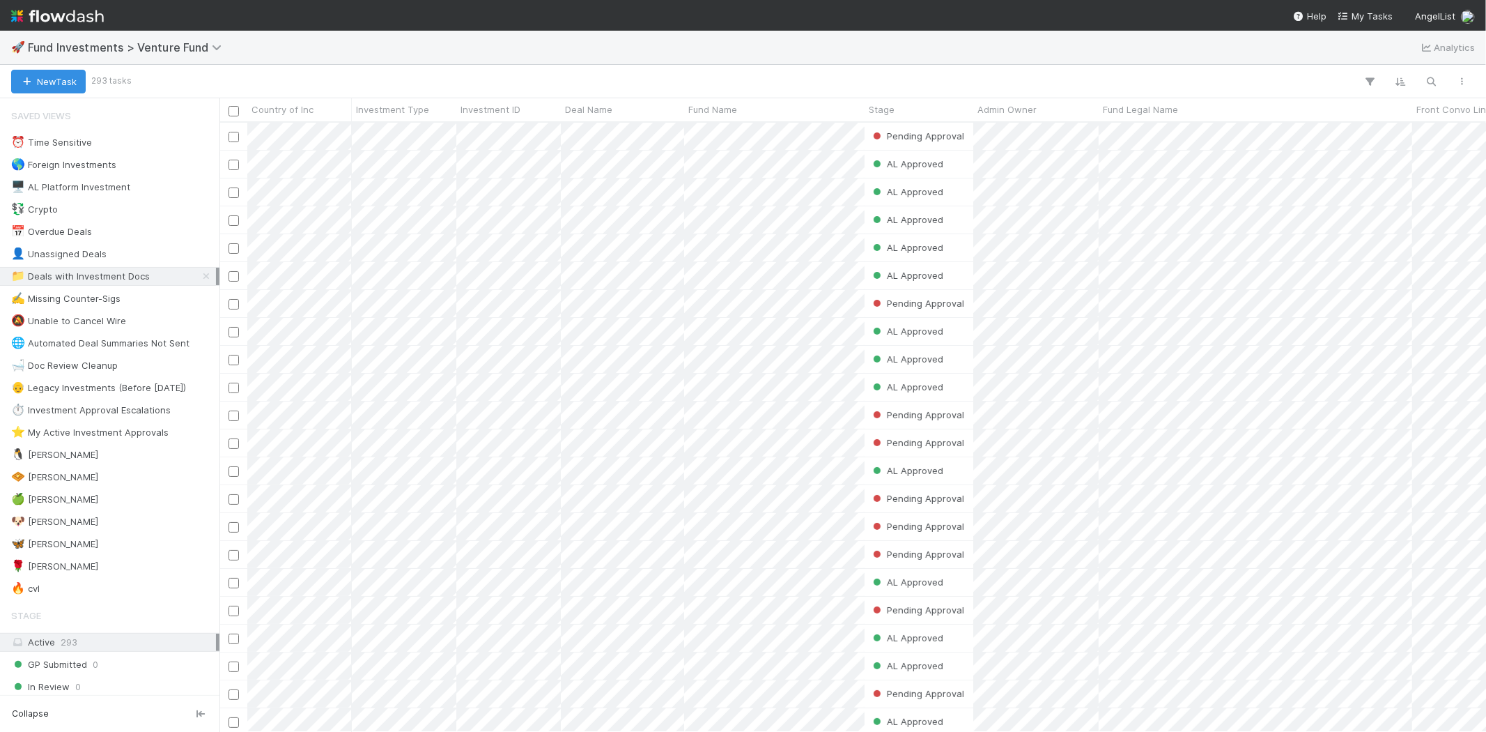
scroll to position [597, 1255]
